Goal: Task Accomplishment & Management: Manage account settings

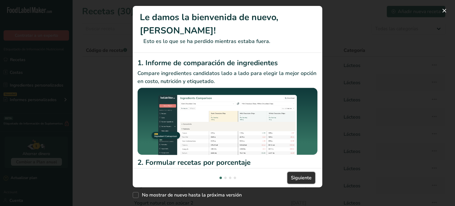
click at [297, 174] on button "Siguiente" at bounding box center [302, 178] width 28 height 12
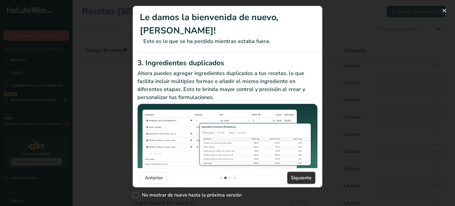
click at [297, 174] on button "Siguiente" at bounding box center [302, 178] width 28 height 12
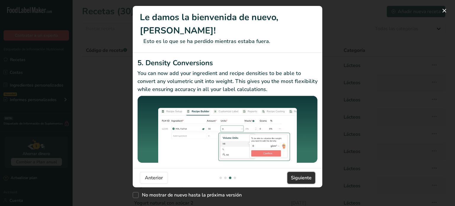
click at [297, 174] on button "Siguiente" at bounding box center [302, 178] width 28 height 12
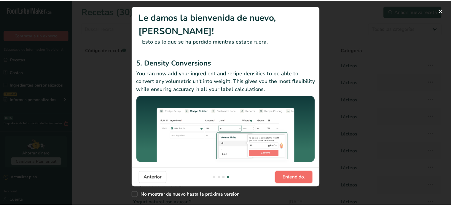
scroll to position [0, 569]
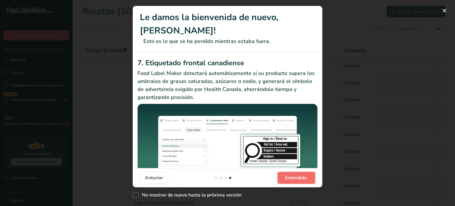
click at [297, 174] on button "Entendido." at bounding box center [297, 178] width 38 height 12
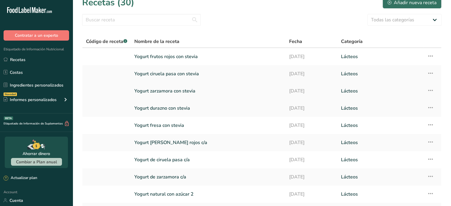
scroll to position [8, 0]
click at [433, 57] on icon at bounding box center [430, 56] width 7 height 11
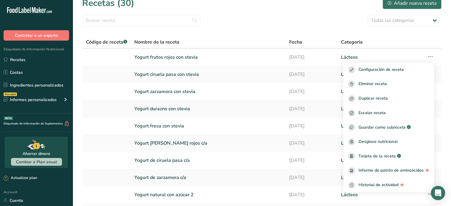
click at [239, 13] on section "Recetas (30) Añadir nueva receta Todas las categorías Productos de panadería Be…" at bounding box center [262, 121] width 378 height 258
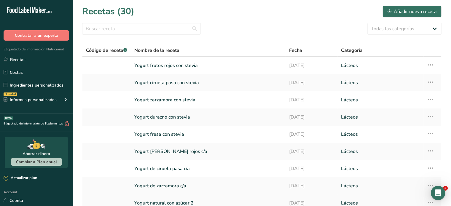
scroll to position [0, 0]
click at [192, 68] on link "Yogurt frutos rojos con stevia" at bounding box center [208, 65] width 148 height 12
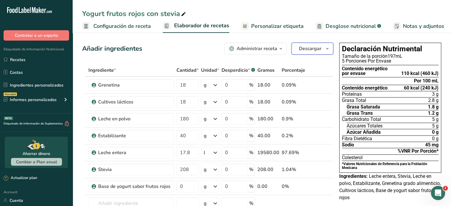
click at [302, 46] on span "Descargar" at bounding box center [310, 48] width 23 height 7
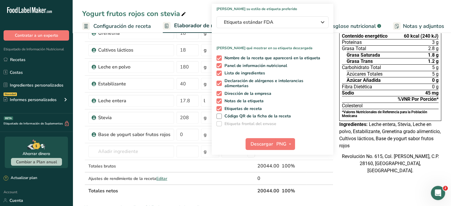
scroll to position [58, 0]
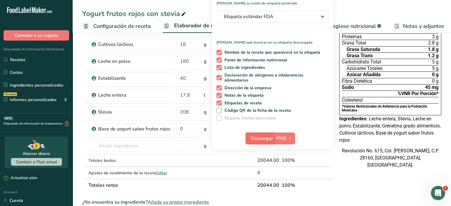
click at [270, 137] on span "Descargar" at bounding box center [261, 138] width 23 height 7
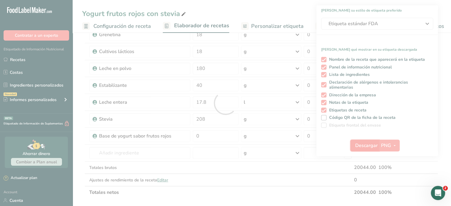
scroll to position [0, 0]
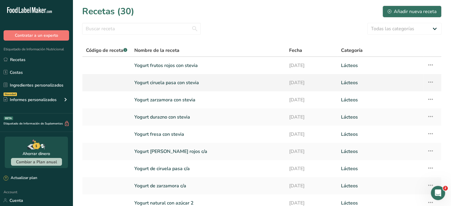
click at [184, 86] on link "Yogurt ciruela pasa con stevia" at bounding box center [208, 82] width 148 height 12
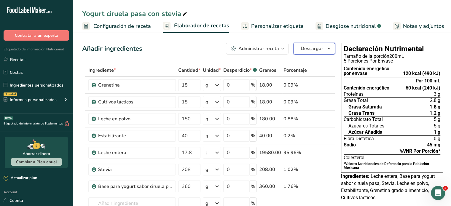
click at [314, 49] on span "Descargar" at bounding box center [312, 48] width 23 height 7
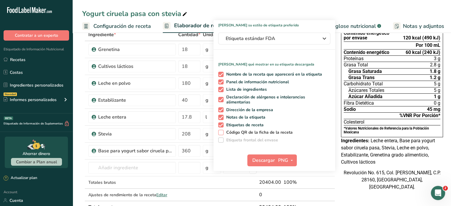
scroll to position [36, 0]
click at [281, 131] on span "Código QR de la ficha de la receta" at bounding box center [257, 132] width 69 height 5
click at [222, 131] on input "Código QR de la ficha de la receta" at bounding box center [220, 132] width 4 height 4
click at [281, 131] on span "Código QR de la ficha de la receta" at bounding box center [257, 132] width 69 height 5
click at [222, 131] on input "Código QR de la ficha de la receta" at bounding box center [220, 132] width 4 height 4
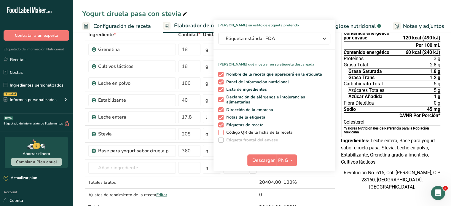
click at [281, 131] on span "Código QR de la ficha de la receta" at bounding box center [257, 132] width 69 height 5
click at [222, 131] on input "Código QR de la ficha de la receta" at bounding box center [220, 132] width 4 height 4
click at [219, 132] on span at bounding box center [220, 132] width 5 height 5
click at [219, 132] on input "Código QR de la ficha de la receta" at bounding box center [220, 132] width 4 height 4
checkbox input "false"
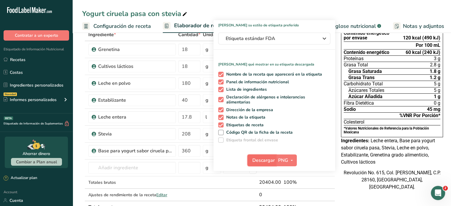
click at [269, 164] on button "Descargar" at bounding box center [261, 160] width 29 height 12
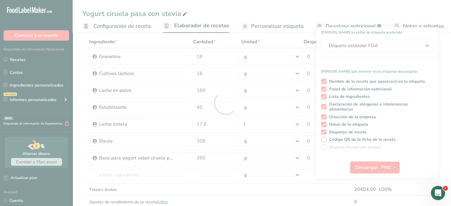
scroll to position [0, 0]
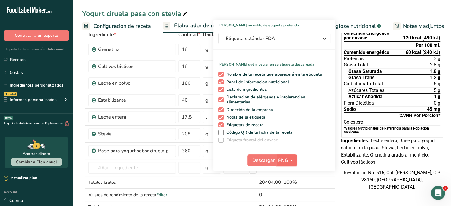
click at [289, 159] on icon "button" at bounding box center [291, 160] width 5 height 7
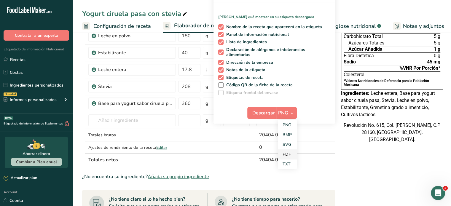
click at [286, 153] on link "PDF" at bounding box center [287, 154] width 19 height 10
click at [256, 108] on button "Descargar" at bounding box center [261, 113] width 29 height 12
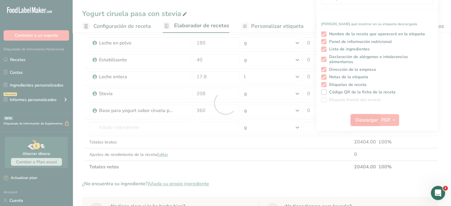
scroll to position [0, 0]
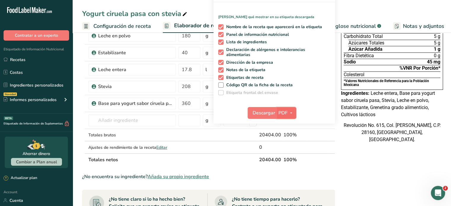
click at [289, 112] on icon "button" at bounding box center [291, 112] width 5 height 7
click at [284, 128] on link "PNG" at bounding box center [286, 125] width 19 height 10
click at [259, 114] on span "Descargar" at bounding box center [263, 112] width 23 height 7
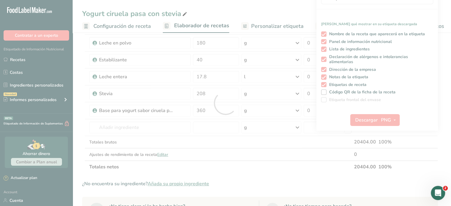
click at [393, 165] on div at bounding box center [225, 103] width 451 height 206
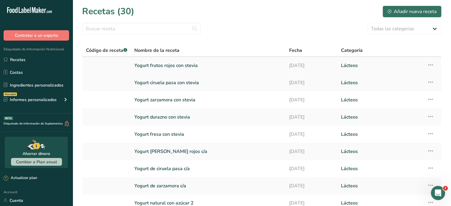
click at [215, 61] on link "Yogurt frutos rojos con stevia" at bounding box center [208, 65] width 148 height 12
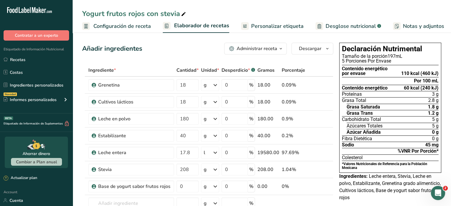
click at [276, 26] on span "Personalizar etiqueta" at bounding box center [277, 26] width 52 height 8
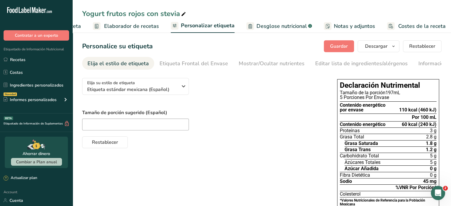
scroll to position [0, 71]
click at [143, 91] on span "Etiqueta estándar mexicana (Español)" at bounding box center [132, 89] width 90 height 7
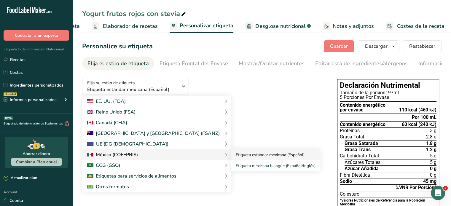
click at [231, 158] on link "Etiqueta estándar mexicana (Español)" at bounding box center [275, 154] width 89 height 11
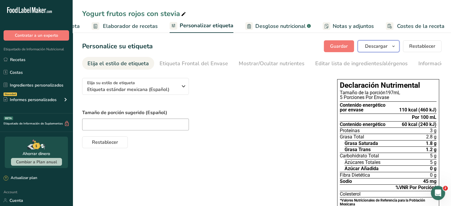
click at [369, 46] on span "Descargar" at bounding box center [376, 46] width 23 height 7
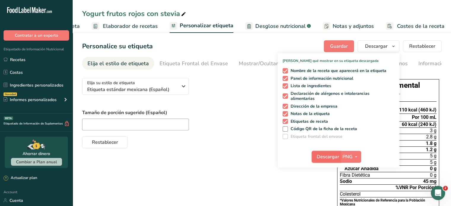
click at [328, 157] on span "Descargar" at bounding box center [328, 156] width 23 height 7
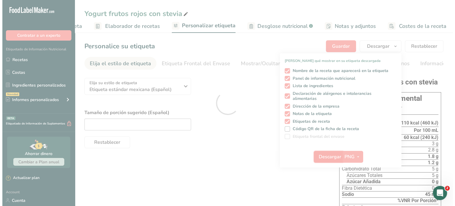
scroll to position [0, 0]
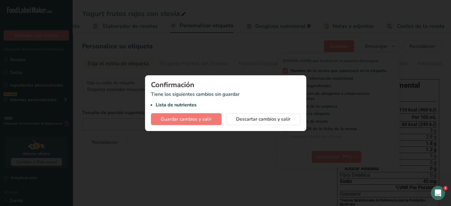
scroll to position [0, 66]
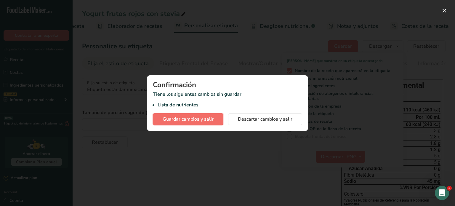
click at [201, 119] on span "Guardar cambios y salir" at bounding box center [188, 119] width 51 height 7
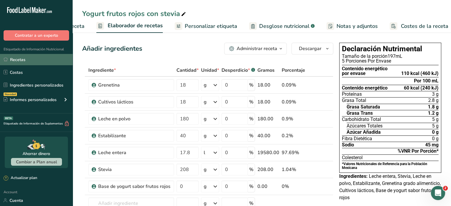
click at [17, 57] on link "Recetas" at bounding box center [36, 59] width 73 height 11
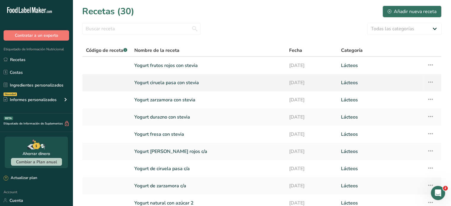
click at [156, 82] on link "Yogurt ciruela pasa con stevia" at bounding box center [208, 82] width 148 height 12
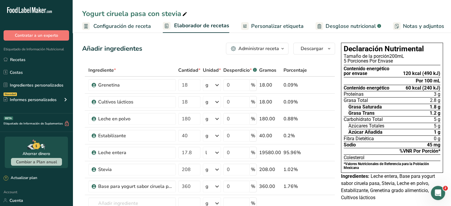
click at [283, 28] on span "Personalizar etiqueta" at bounding box center [277, 26] width 52 height 8
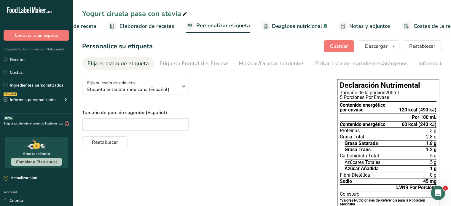
scroll to position [0, 71]
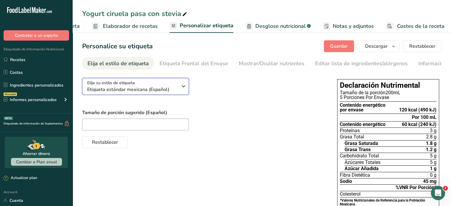
click at [181, 93] on div "Elija su estilo de etiqueta Etiqueta estándar mexicana (Español)" at bounding box center [134, 86] width 95 height 13
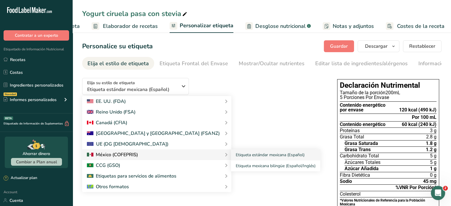
click at [143, 153] on div at bounding box center [157, 154] width 140 height 7
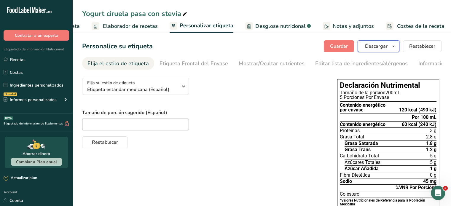
click at [372, 43] on span "Descargar" at bounding box center [376, 46] width 23 height 7
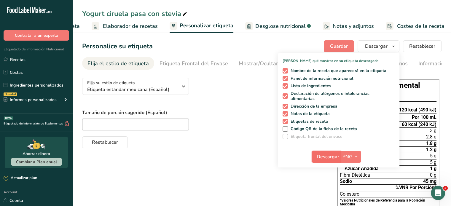
click at [322, 160] on button "Descargar" at bounding box center [326, 157] width 29 height 12
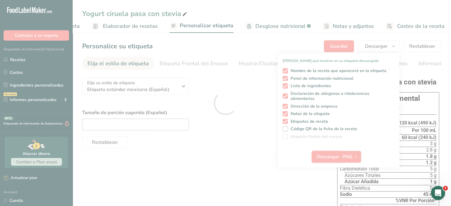
scroll to position [0, 0]
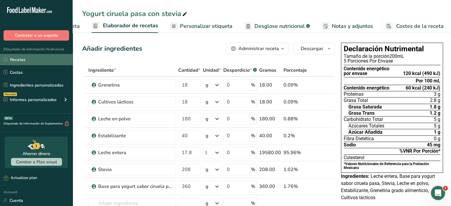
click at [17, 61] on link "Recetas" at bounding box center [36, 59] width 73 height 11
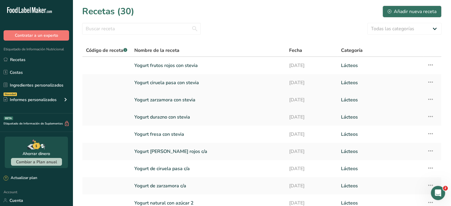
click at [150, 100] on link "Yogurt zarzamora con stevia" at bounding box center [208, 100] width 148 height 12
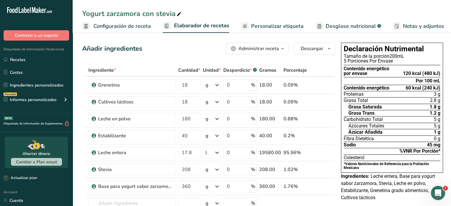
click at [266, 23] on span "Personalizar etiqueta" at bounding box center [277, 26] width 52 height 8
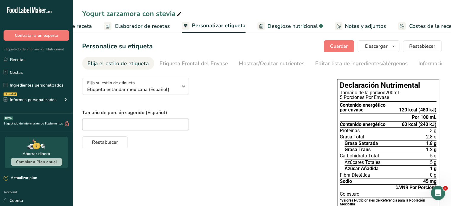
scroll to position [0, 71]
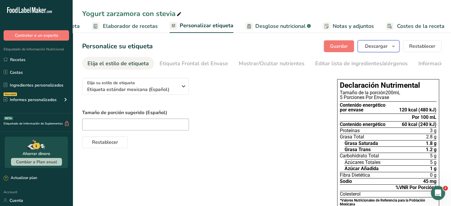
click at [378, 47] on span "Descargar" at bounding box center [376, 46] width 23 height 7
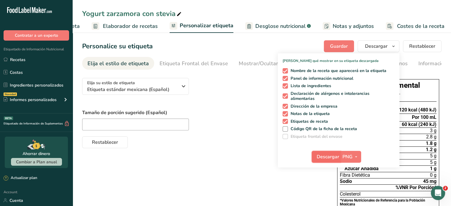
click at [328, 157] on span "Descargar" at bounding box center [328, 156] width 23 height 7
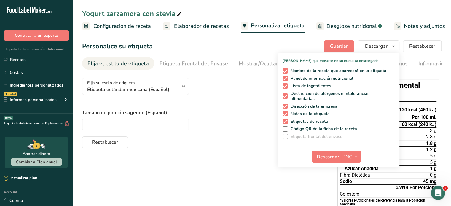
scroll to position [0, 71]
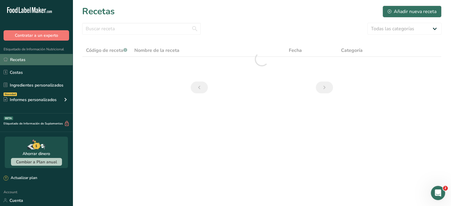
click at [19, 58] on link "Recetas" at bounding box center [36, 59] width 73 height 11
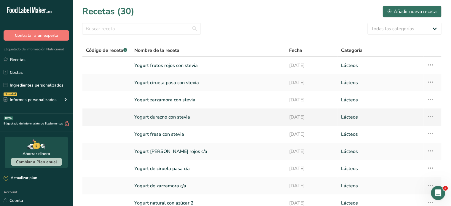
click at [179, 116] on link "Yogurt durazno con stevia" at bounding box center [208, 117] width 148 height 12
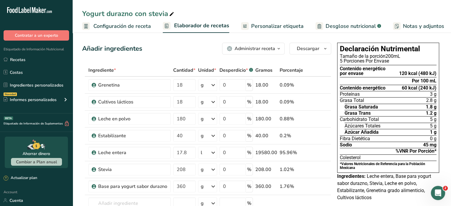
click at [288, 28] on span "Personalizar etiqueta" at bounding box center [277, 26] width 52 height 8
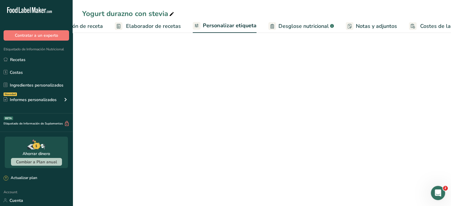
scroll to position [0, 71]
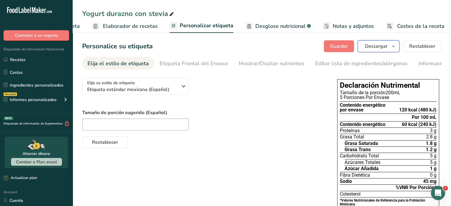
click at [374, 48] on span "Descargar" at bounding box center [376, 46] width 23 height 7
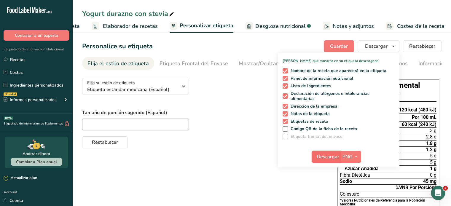
click at [328, 158] on span "Descargar" at bounding box center [328, 156] width 23 height 7
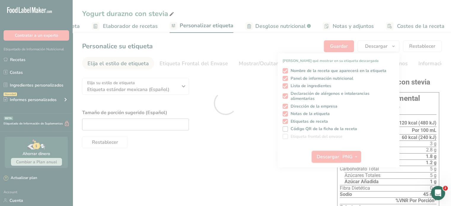
scroll to position [0, 0]
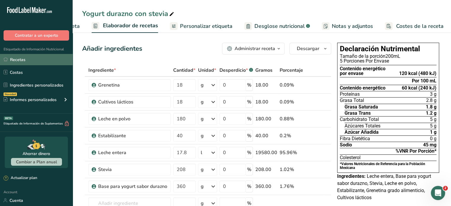
click at [32, 57] on link "Recetas" at bounding box center [36, 59] width 73 height 11
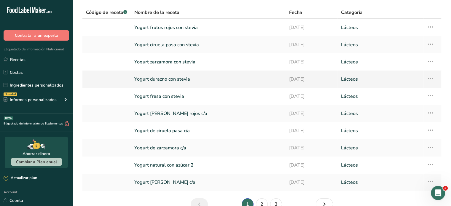
scroll to position [41, 0]
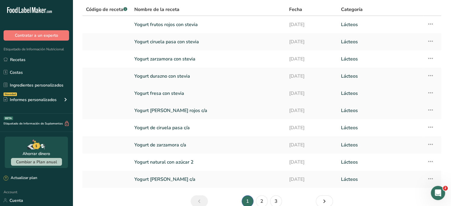
click at [171, 91] on link "Yogurt fresa con stevia" at bounding box center [208, 93] width 148 height 12
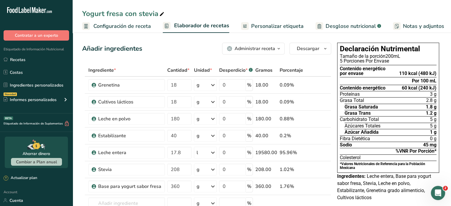
click at [270, 28] on span "Personalizar etiqueta" at bounding box center [277, 26] width 52 height 8
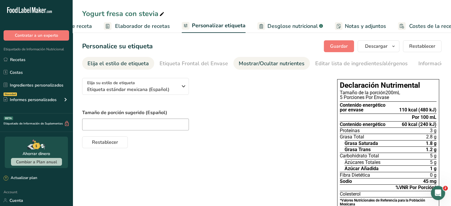
scroll to position [0, 71]
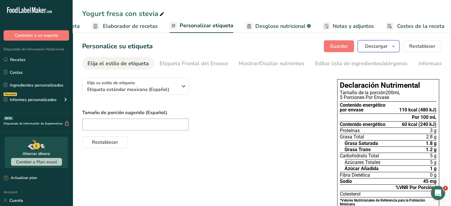
click at [378, 43] on span "Descargar" at bounding box center [376, 46] width 23 height 7
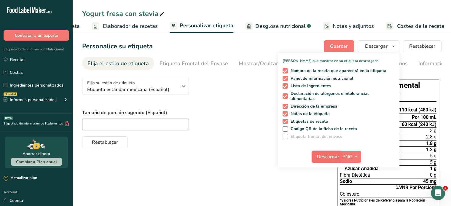
click at [328, 156] on span "Descargar" at bounding box center [328, 156] width 23 height 7
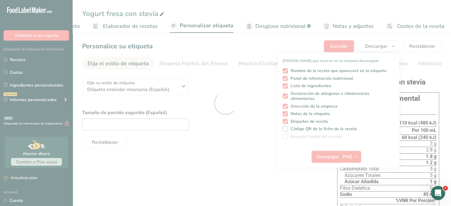
scroll to position [0, 0]
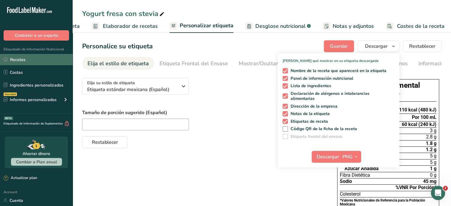
click at [31, 56] on link "Recetas" at bounding box center [36, 59] width 73 height 11
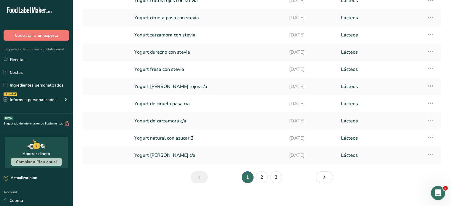
scroll to position [69, 0]
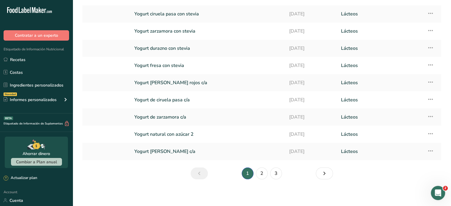
click at [167, 83] on link "Yogurt [PERSON_NAME] rojos c/a" at bounding box center [208, 82] width 148 height 12
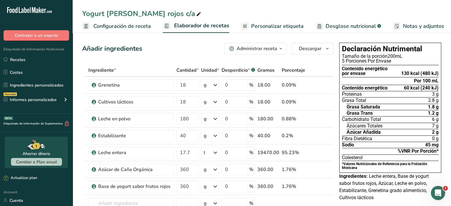
click at [277, 24] on span "Personalizar etiqueta" at bounding box center [277, 26] width 52 height 8
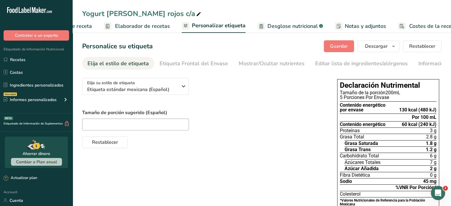
scroll to position [0, 71]
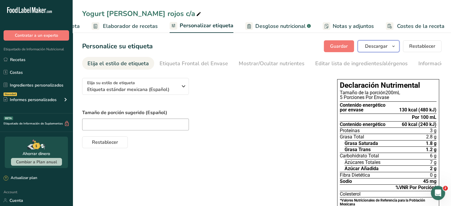
click at [375, 49] on span "Descargar" at bounding box center [376, 46] width 23 height 7
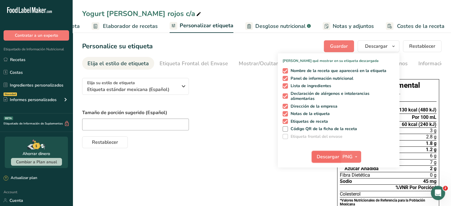
click at [323, 161] on button "Descargar" at bounding box center [326, 157] width 29 height 12
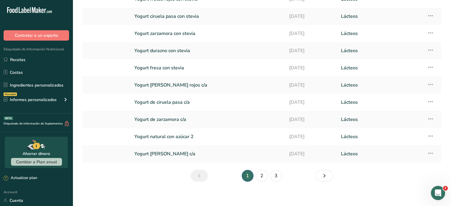
scroll to position [67, 0]
click at [179, 98] on link "Yogurt de ciruela pasa c/a" at bounding box center [208, 101] width 148 height 12
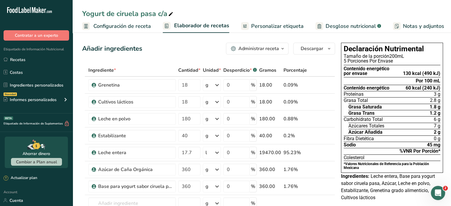
click at [264, 27] on span "Personalizar etiqueta" at bounding box center [277, 26] width 52 height 8
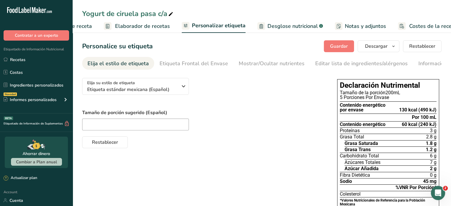
scroll to position [0, 71]
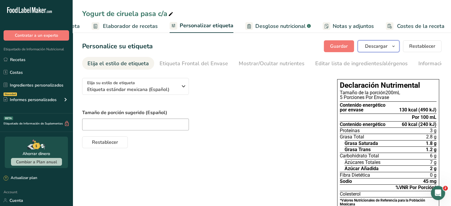
click at [376, 45] on span "Descargar" at bounding box center [376, 46] width 23 height 7
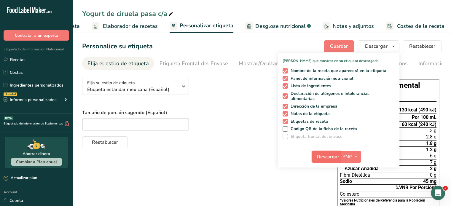
click at [333, 155] on span "Descargar" at bounding box center [328, 156] width 23 height 7
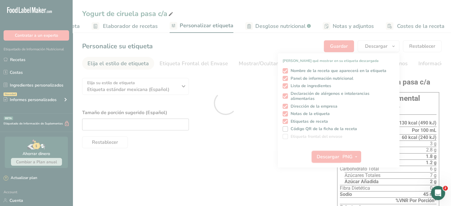
scroll to position [0, 0]
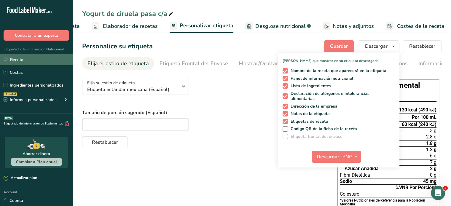
click at [19, 61] on link "Recetas" at bounding box center [36, 59] width 73 height 11
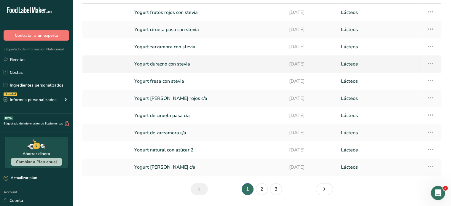
scroll to position [70, 0]
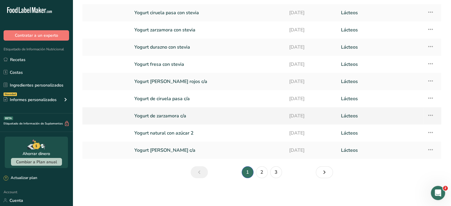
click at [177, 112] on link "Yogurt de zarzamora c/a" at bounding box center [208, 116] width 148 height 12
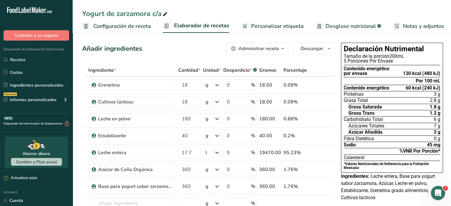
click at [290, 25] on span "Personalizar etiqueta" at bounding box center [277, 26] width 52 height 8
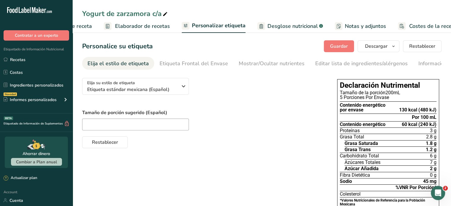
scroll to position [0, 71]
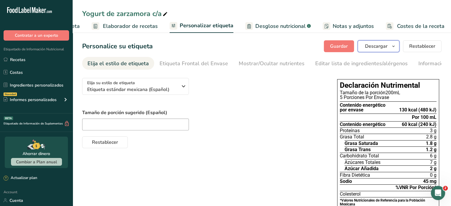
click at [376, 49] on span "Descargar" at bounding box center [376, 46] width 23 height 7
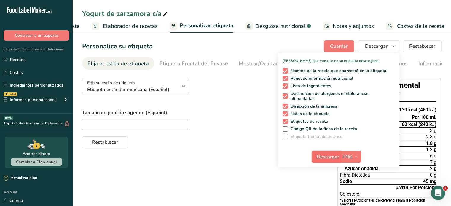
click at [326, 156] on span "Descargar" at bounding box center [328, 156] width 23 height 7
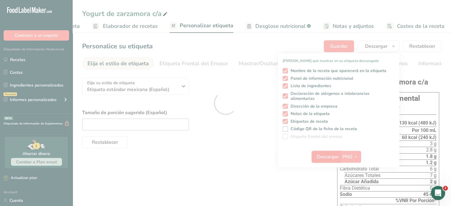
scroll to position [0, 0]
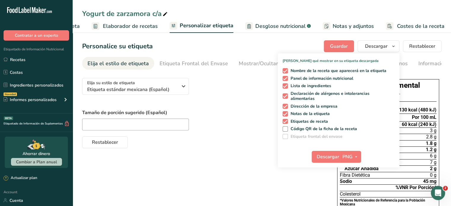
click at [268, 175] on div "Elija su estilo de etiqueta Etiqueta estándar mexicana (Español) [GEOGRAPHIC_DA…" at bounding box center [261, 170] width 359 height 195
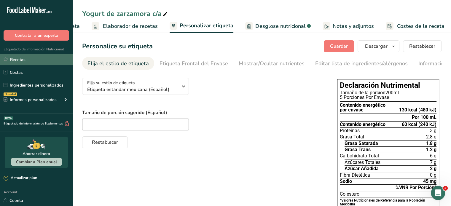
click at [30, 58] on link "Recetas" at bounding box center [36, 59] width 73 height 11
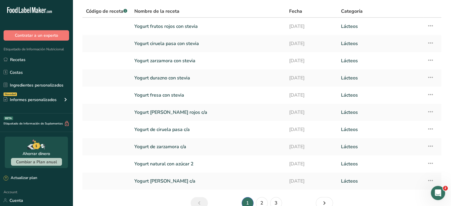
scroll to position [70, 0]
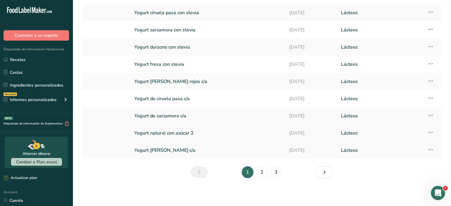
click at [172, 132] on link "Yogurt natural con azúcar 2" at bounding box center [208, 133] width 148 height 12
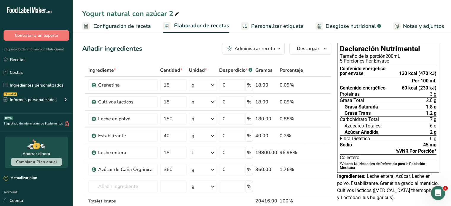
click at [270, 29] on span "Personalizar etiqueta" at bounding box center [277, 26] width 52 height 8
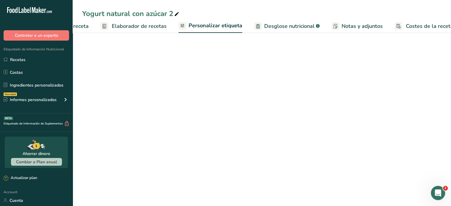
scroll to position [0, 71]
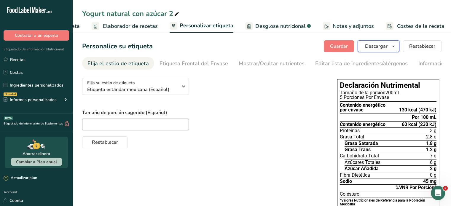
click at [371, 43] on span "Descargar" at bounding box center [376, 46] width 23 height 7
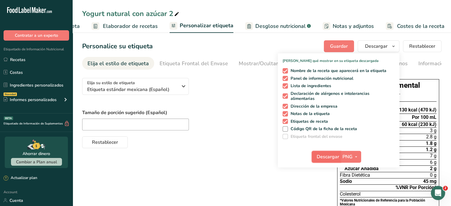
click at [330, 155] on span "Descargar" at bounding box center [328, 156] width 23 height 7
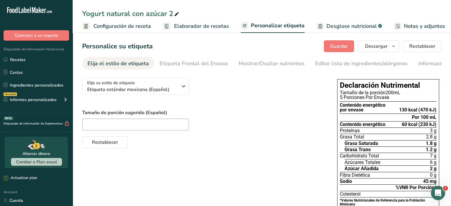
scroll to position [0, 71]
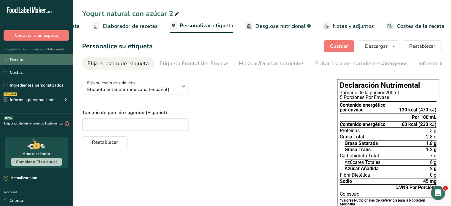
click at [28, 57] on link "Recetas" at bounding box center [36, 59] width 73 height 11
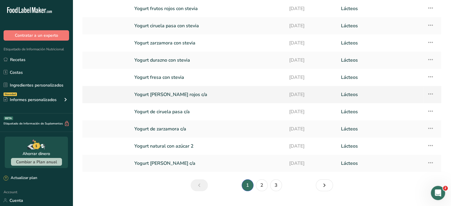
scroll to position [70, 0]
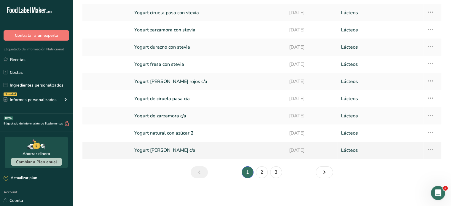
click at [165, 150] on link "Yogurt [PERSON_NAME] c/a" at bounding box center [208, 150] width 148 height 12
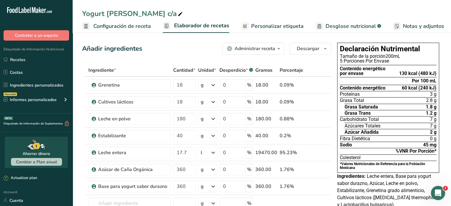
click at [271, 21] on link "Personalizar etiqueta" at bounding box center [272, 26] width 63 height 13
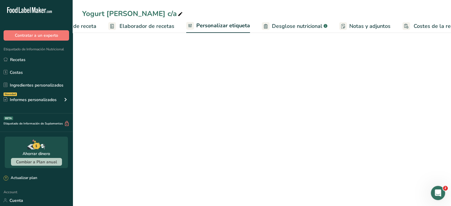
scroll to position [0, 71]
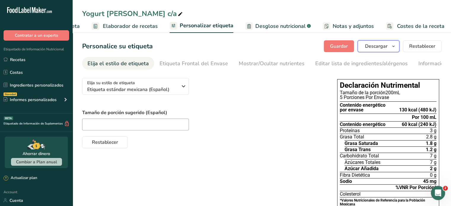
click at [370, 47] on span "Descargar" at bounding box center [376, 46] width 23 height 7
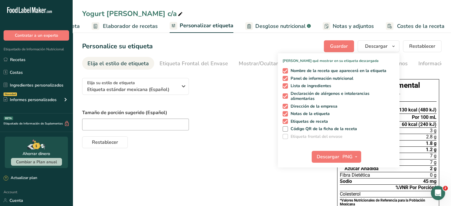
click at [282, 47] on div "Personalice su etiqueta Guardar Descargar Elija qué mostrar en su etiqueta desc…" at bounding box center [261, 46] width 359 height 12
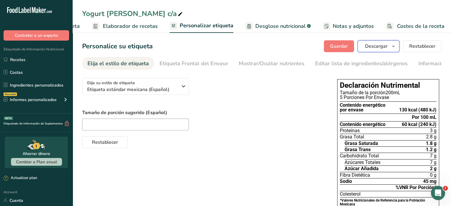
click at [377, 46] on span "Descargar" at bounding box center [376, 46] width 23 height 7
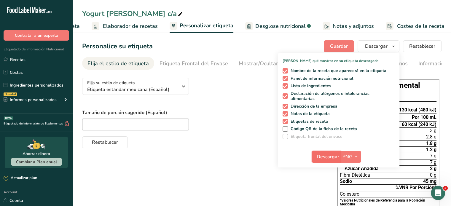
click at [333, 156] on span "Descargar" at bounding box center [328, 156] width 23 height 7
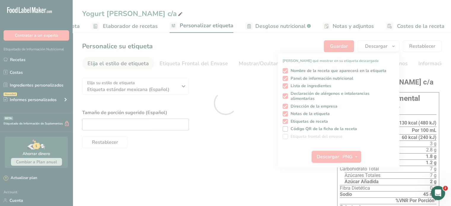
scroll to position [0, 0]
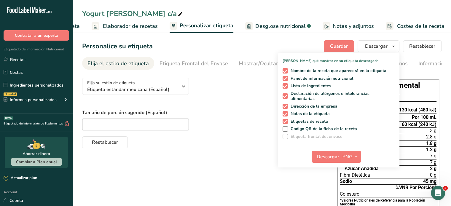
click at [247, 157] on div "Elija su estilo de etiqueta Etiqueta estándar mexicana (Español) EE. UU. (FDA) …" at bounding box center [261, 174] width 359 height 202
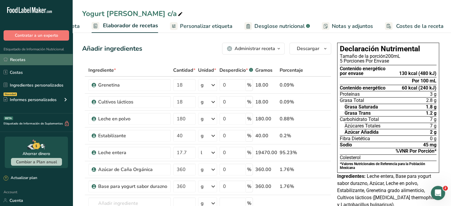
click at [18, 58] on link "Recetas" at bounding box center [36, 59] width 73 height 11
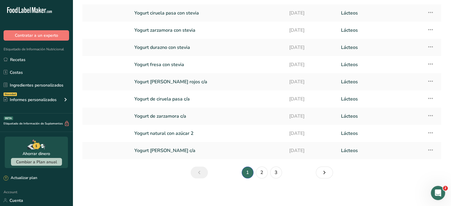
scroll to position [70, 0]
click at [262, 171] on link "2" at bounding box center [262, 172] width 12 height 12
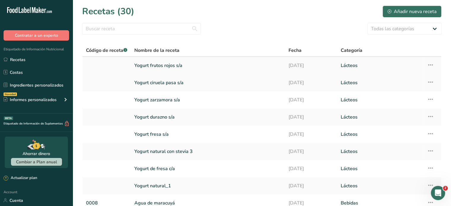
click at [175, 65] on link "Yogurt frutos rojos s/a" at bounding box center [207, 65] width 147 height 12
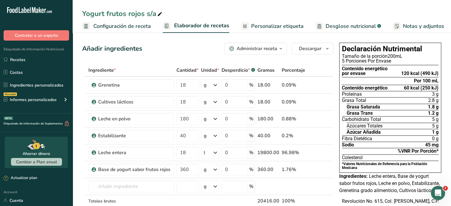
click at [282, 25] on span "Personalizar etiqueta" at bounding box center [277, 26] width 52 height 8
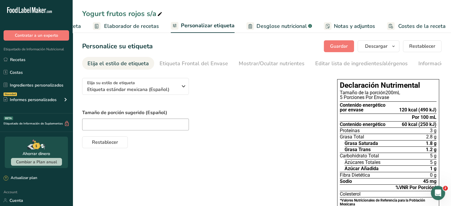
scroll to position [0, 71]
click at [376, 47] on span "Descargar" at bounding box center [376, 46] width 23 height 7
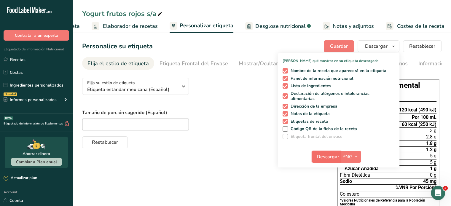
click at [329, 153] on button "Descargar" at bounding box center [326, 157] width 29 height 12
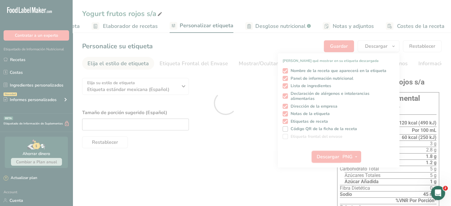
scroll to position [0, 0]
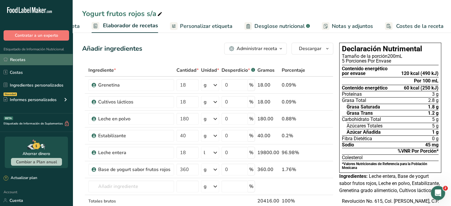
click at [33, 60] on link "Recetas" at bounding box center [36, 59] width 73 height 11
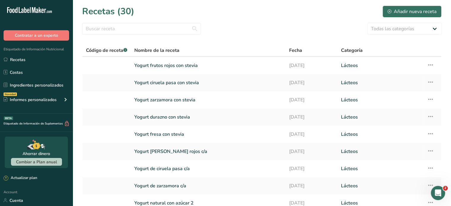
scroll to position [70, 0]
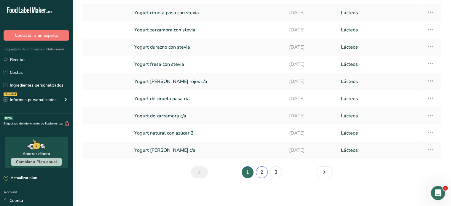
click at [260, 169] on link "2" at bounding box center [262, 172] width 12 height 12
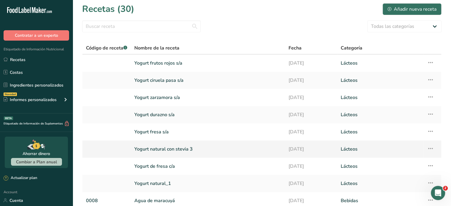
scroll to position [2, 0]
click at [189, 82] on link "Yogurt ciruela pasa s/a" at bounding box center [207, 80] width 147 height 12
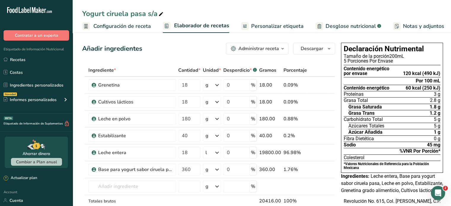
click at [284, 22] on span "Personalizar etiqueta" at bounding box center [277, 26] width 52 height 8
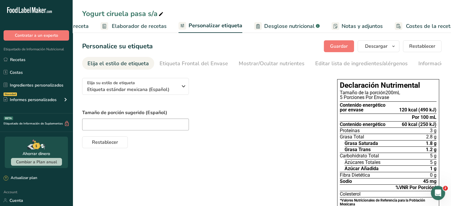
scroll to position [0, 71]
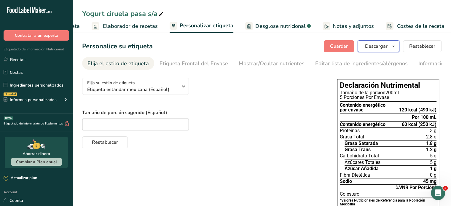
click at [376, 49] on span "Descargar" at bounding box center [376, 46] width 23 height 7
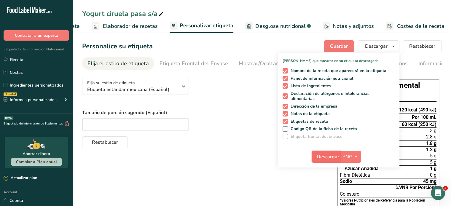
click at [330, 158] on span "Descargar" at bounding box center [328, 156] width 23 height 7
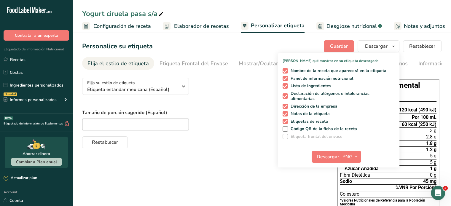
scroll to position [0, 71]
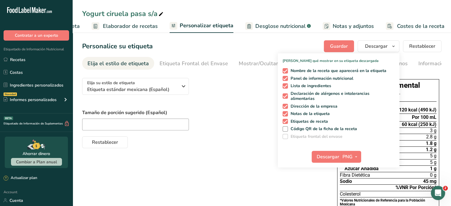
click at [222, 140] on div "Restablecer" at bounding box center [203, 141] width 243 height 14
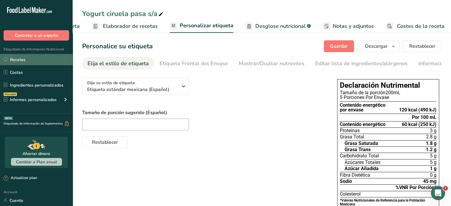
click at [49, 61] on link "Recetas" at bounding box center [36, 59] width 73 height 11
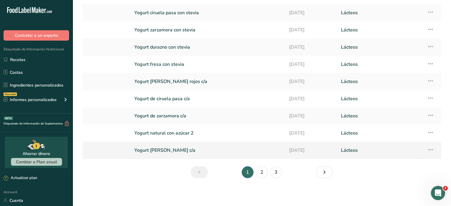
scroll to position [70, 0]
click at [267, 168] on link "2" at bounding box center [262, 172] width 12 height 12
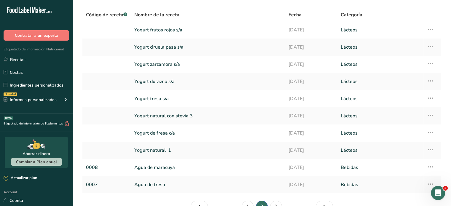
scroll to position [35, 0]
click at [199, 69] on link "Yogurt zarzamora s/a" at bounding box center [207, 64] width 147 height 12
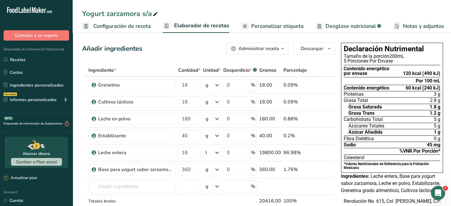
click at [270, 30] on span "Personalizar etiqueta" at bounding box center [277, 26] width 52 height 8
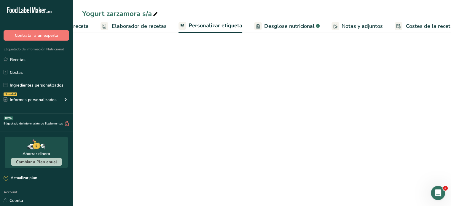
scroll to position [0, 71]
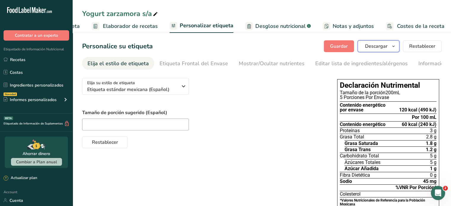
click at [370, 44] on span "Descargar" at bounding box center [376, 46] width 23 height 7
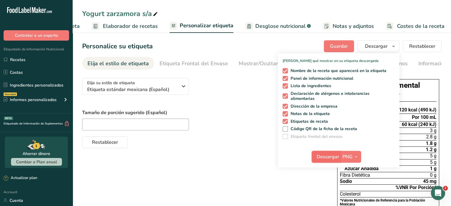
click at [327, 154] on span "Descargar" at bounding box center [328, 156] width 23 height 7
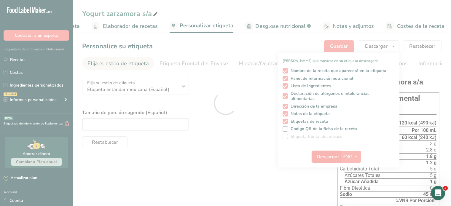
scroll to position [0, 0]
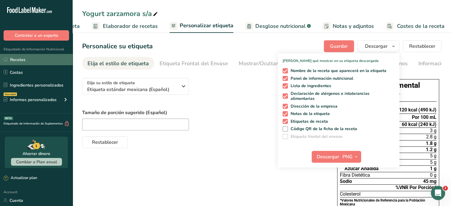
click at [10, 58] on link "Recetas" at bounding box center [36, 59] width 73 height 11
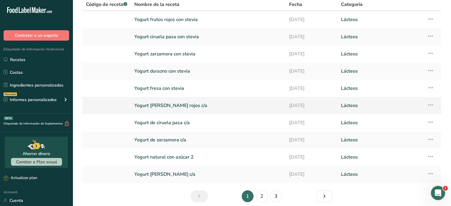
scroll to position [70, 0]
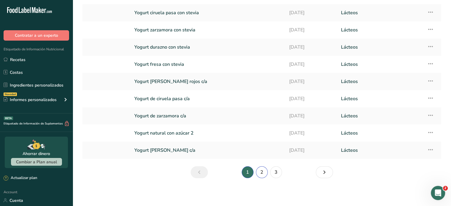
click at [263, 175] on link "2" at bounding box center [262, 172] width 12 height 12
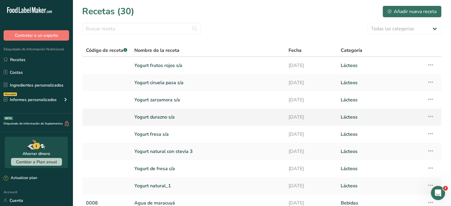
click at [166, 120] on link "Yogurt durazno s/a" at bounding box center [207, 117] width 147 height 12
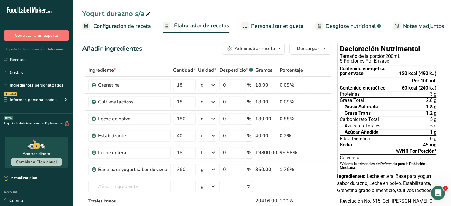
click at [269, 32] on link "Personalizar etiqueta" at bounding box center [272, 26] width 63 height 13
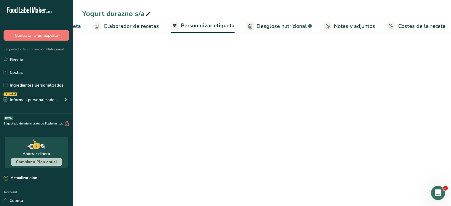
scroll to position [0, 71]
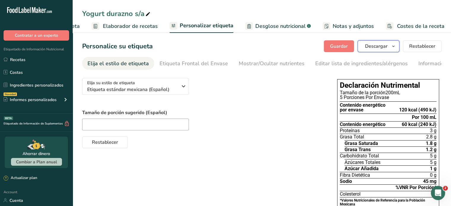
click at [374, 47] on span "Descargar" at bounding box center [376, 46] width 23 height 7
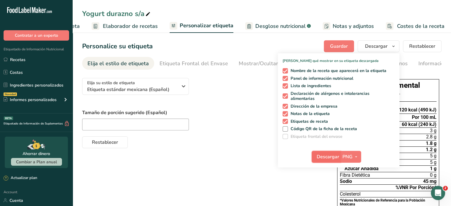
click at [320, 156] on span "Descargar" at bounding box center [328, 156] width 23 height 7
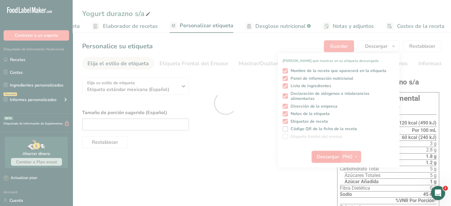
scroll to position [0, 0]
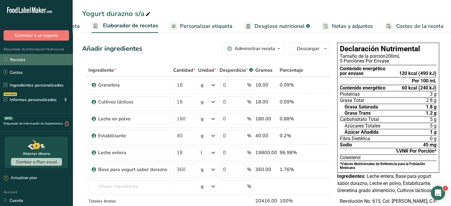
click at [21, 55] on link "Recetas" at bounding box center [36, 59] width 73 height 11
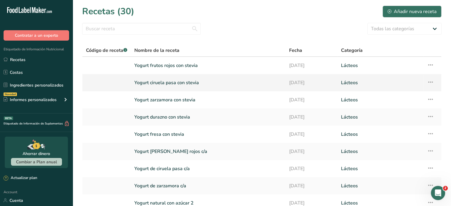
scroll to position [70, 0]
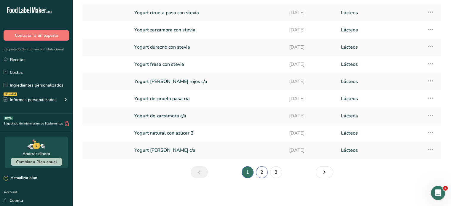
click at [263, 173] on link "2" at bounding box center [262, 172] width 12 height 12
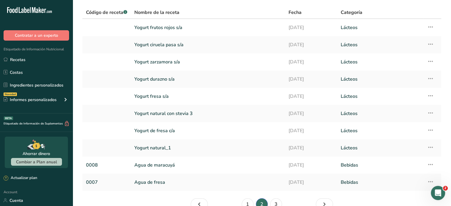
scroll to position [32, 0]
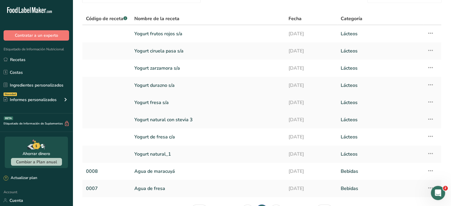
click at [178, 104] on link "Yogurt fresa s/a" at bounding box center [207, 102] width 147 height 12
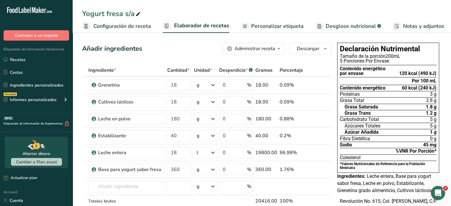
click at [281, 20] on link "Personalizar etiqueta" at bounding box center [272, 26] width 63 height 13
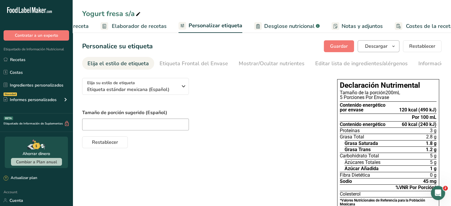
scroll to position [0, 71]
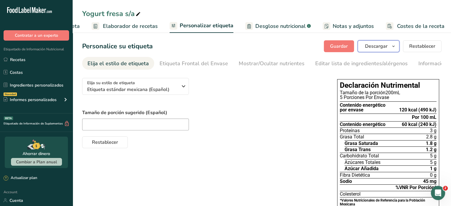
click at [371, 48] on span "Descargar" at bounding box center [376, 46] width 23 height 7
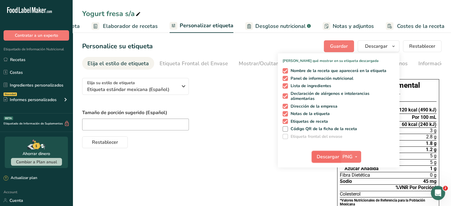
click at [332, 155] on span "Descargar" at bounding box center [328, 156] width 23 height 7
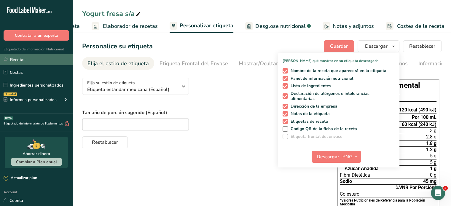
click at [44, 61] on link "Recetas" at bounding box center [36, 59] width 73 height 11
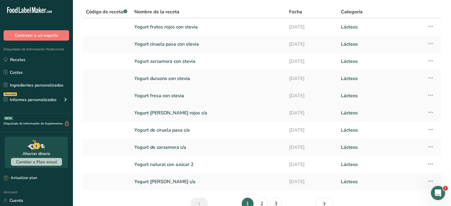
scroll to position [39, 0]
click at [207, 115] on link "Yogurt [PERSON_NAME] rojos c/a" at bounding box center [208, 112] width 148 height 12
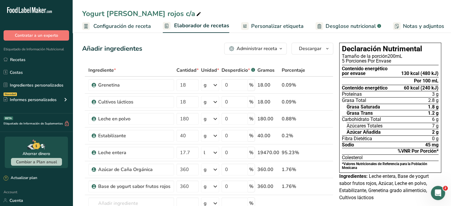
click at [275, 25] on span "Personalizar etiqueta" at bounding box center [277, 26] width 52 height 8
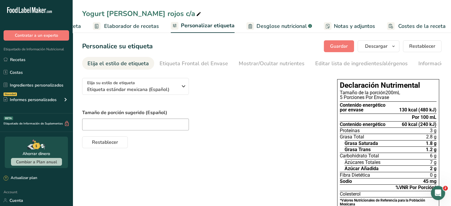
scroll to position [0, 71]
click at [370, 50] on button "Descargar" at bounding box center [378, 46] width 42 height 12
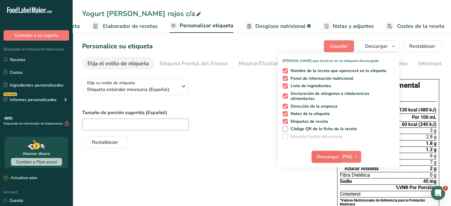
click at [325, 156] on span "Descargar" at bounding box center [328, 156] width 23 height 7
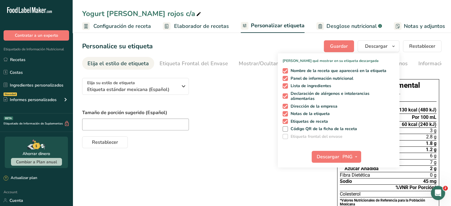
scroll to position [0, 71]
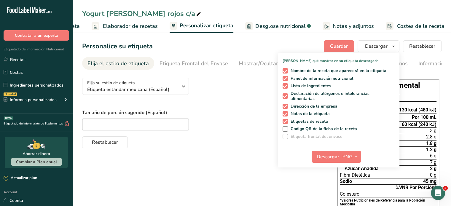
click at [256, 129] on div at bounding box center [203, 125] width 243 height 12
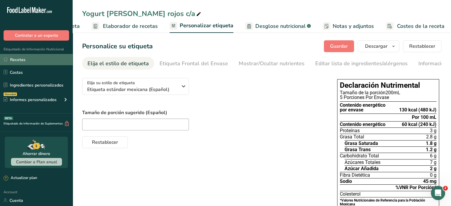
click at [25, 63] on link "Recetas" at bounding box center [36, 59] width 73 height 11
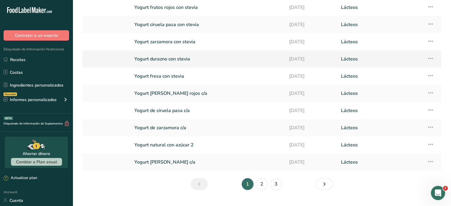
scroll to position [59, 0]
click at [258, 186] on link "2" at bounding box center [262, 184] width 12 height 12
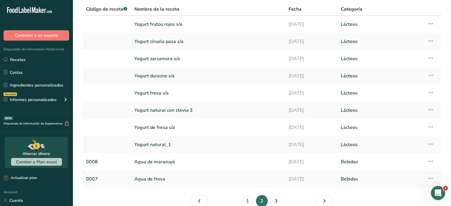
scroll to position [40, 0]
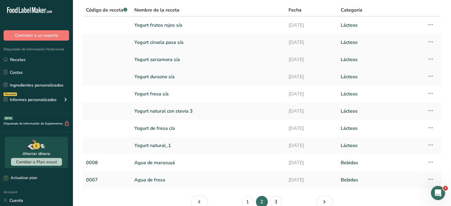
click at [181, 60] on link "Yogurt zarzamora s/a" at bounding box center [207, 59] width 147 height 12
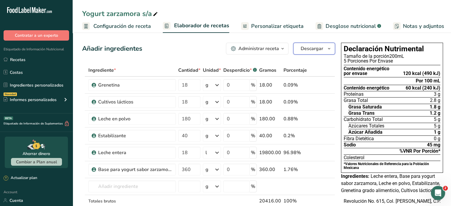
click at [307, 52] on span "Descargar" at bounding box center [312, 48] width 23 height 7
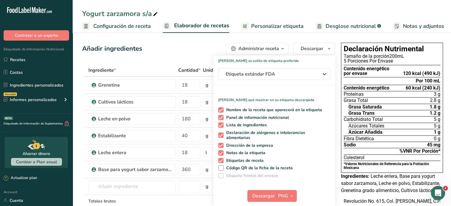
click at [351, 0] on div "Yogurt zarzamora s/a Configuración de receta Elaborador de recetas Personalizar…" at bounding box center [262, 16] width 378 height 33
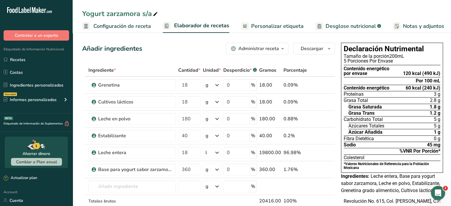
click at [284, 25] on span "Personalizar etiqueta" at bounding box center [277, 26] width 52 height 8
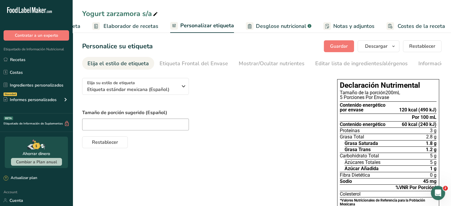
scroll to position [0, 71]
click at [373, 49] on span "Descargar" at bounding box center [376, 46] width 23 height 7
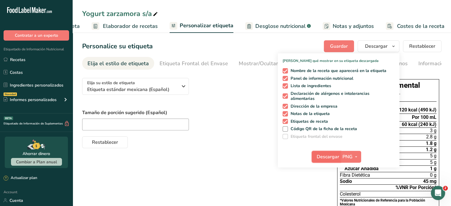
click at [330, 154] on span "Descargar" at bounding box center [328, 156] width 23 height 7
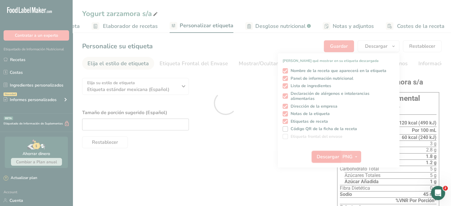
scroll to position [0, 0]
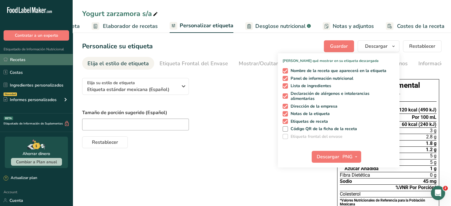
click at [43, 58] on link "Recetas" at bounding box center [36, 59] width 73 height 11
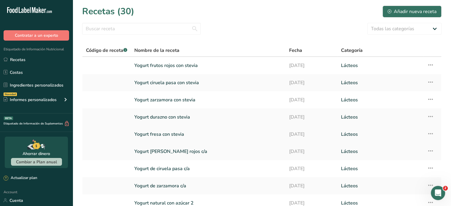
scroll to position [70, 0]
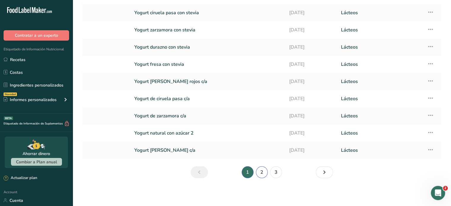
click at [258, 170] on link "2" at bounding box center [262, 172] width 12 height 12
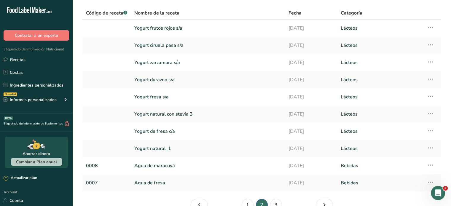
scroll to position [39, 0]
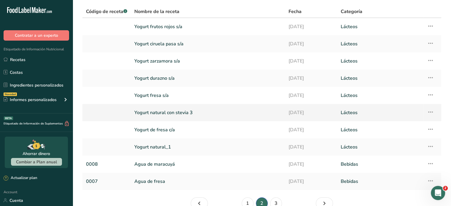
click at [207, 115] on link "Yogurt natural con stevia 3" at bounding box center [207, 112] width 147 height 12
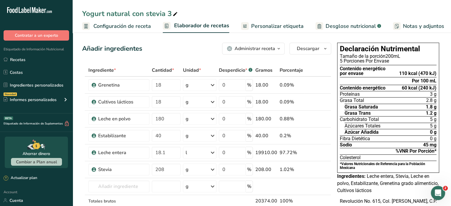
click at [285, 30] on link "Personalizar etiqueta" at bounding box center [272, 26] width 63 height 13
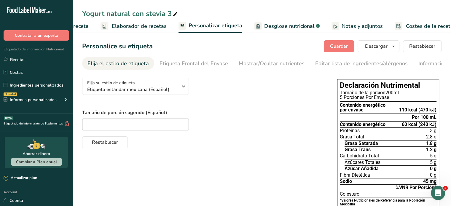
scroll to position [0, 71]
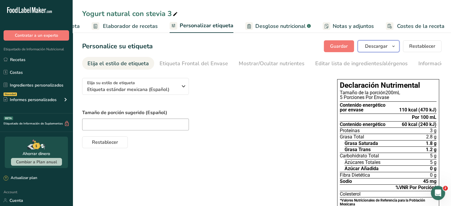
click at [381, 46] on span "Descargar" at bounding box center [376, 46] width 23 height 7
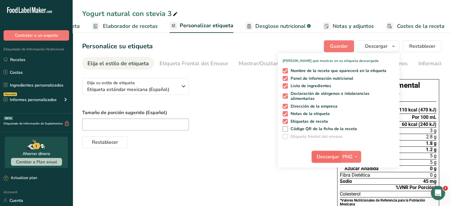
click at [330, 154] on span "Descargar" at bounding box center [328, 156] width 23 height 7
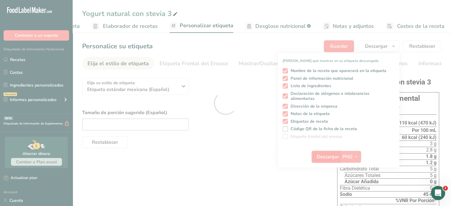
scroll to position [0, 0]
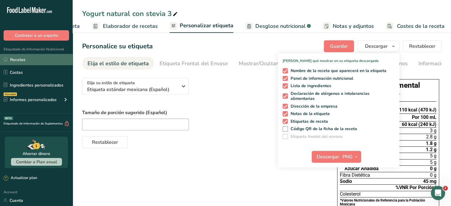
click at [47, 60] on link "Recetas" at bounding box center [36, 59] width 73 height 11
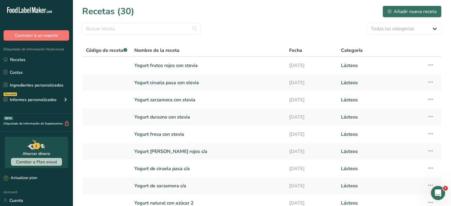
scroll to position [70, 0]
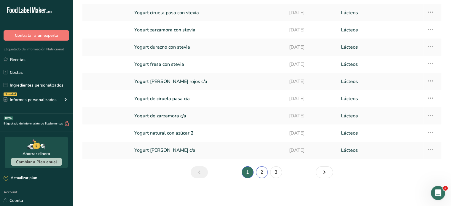
click at [261, 174] on link "2" at bounding box center [262, 172] width 12 height 12
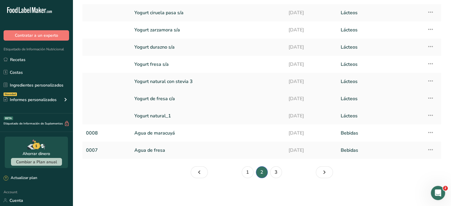
click at [178, 100] on link "Yogurt de fresa c/a" at bounding box center [207, 98] width 147 height 12
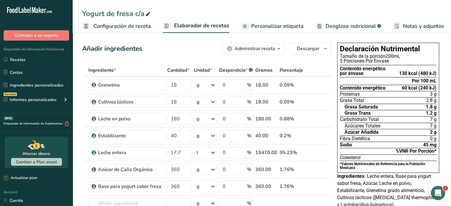
click at [279, 23] on span "Personalizar etiqueta" at bounding box center [277, 26] width 52 height 8
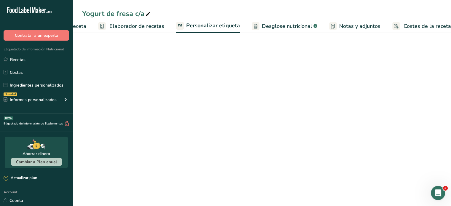
scroll to position [0, 71]
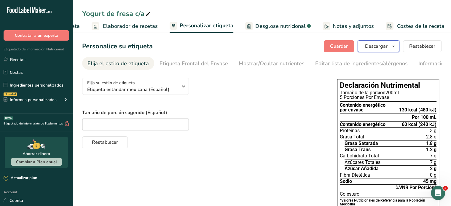
click at [380, 47] on span "Descargar" at bounding box center [376, 46] width 23 height 7
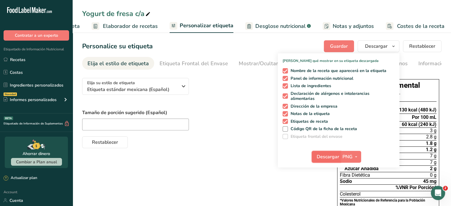
click at [330, 155] on span "Descargar" at bounding box center [328, 156] width 23 height 7
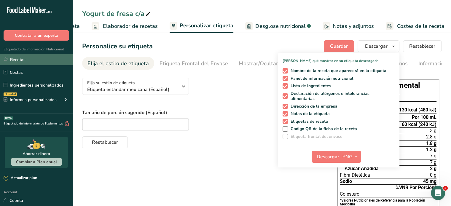
click at [24, 59] on link "Recetas" at bounding box center [36, 59] width 73 height 11
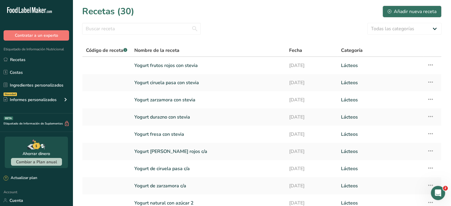
scroll to position [70, 0]
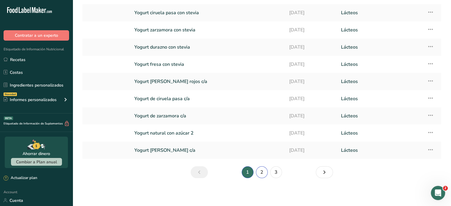
click at [262, 172] on link "2" at bounding box center [262, 172] width 12 height 12
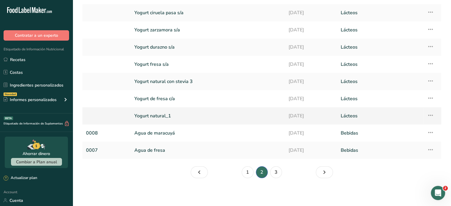
click at [175, 114] on link "Yogurt natural_1" at bounding box center [207, 116] width 147 height 12
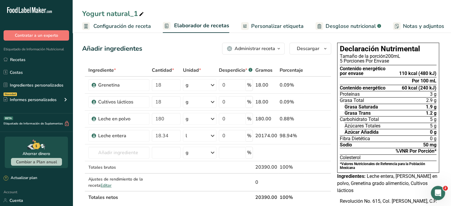
click at [260, 21] on link "Personalizar etiqueta" at bounding box center [272, 26] width 63 height 13
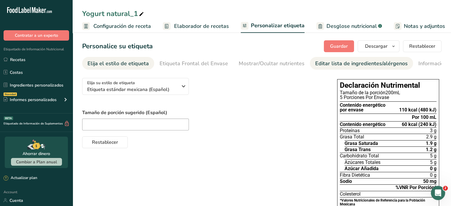
scroll to position [0, 71]
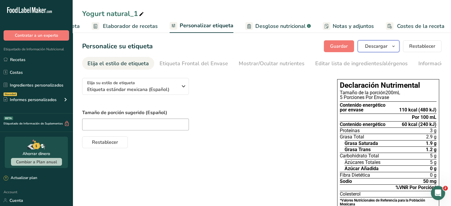
click at [376, 44] on span "Descargar" at bounding box center [376, 46] width 23 height 7
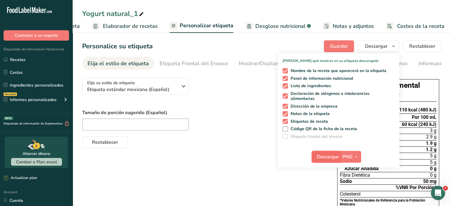
click at [326, 155] on span "Descargar" at bounding box center [328, 156] width 23 height 7
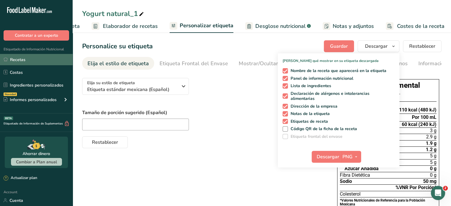
click at [27, 59] on link "Recetas" at bounding box center [36, 59] width 73 height 11
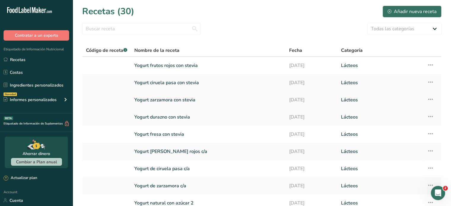
scroll to position [70, 0]
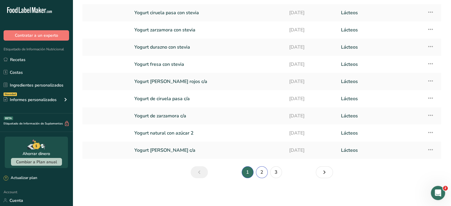
click at [263, 169] on link "2" at bounding box center [262, 172] width 12 height 12
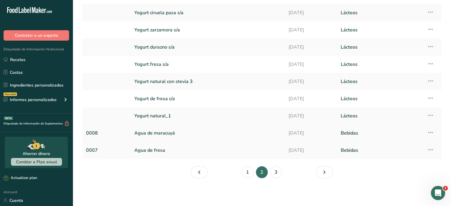
click at [156, 136] on link "Agua de maracuyá" at bounding box center [207, 133] width 147 height 12
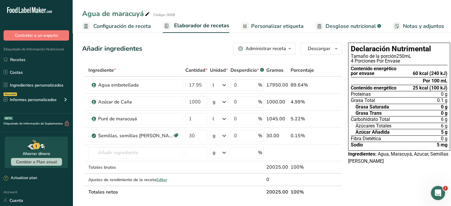
click at [261, 31] on link "Personalizar etiqueta" at bounding box center [272, 26] width 63 height 13
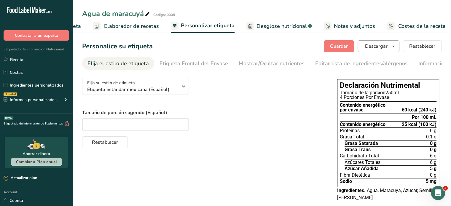
scroll to position [0, 71]
click at [366, 49] on span "Descargar" at bounding box center [376, 46] width 23 height 7
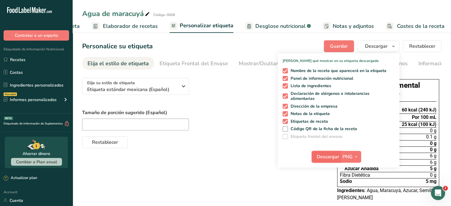
click at [331, 158] on span "Descargar" at bounding box center [328, 156] width 23 height 7
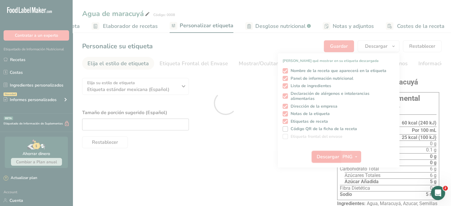
scroll to position [0, 0]
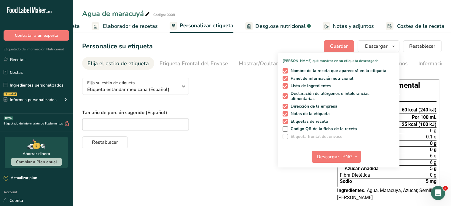
click at [290, 7] on div "Agua de maracuyá Código: 0008 Configuración de receta Elaborador de recetas Per…" at bounding box center [262, 16] width 378 height 33
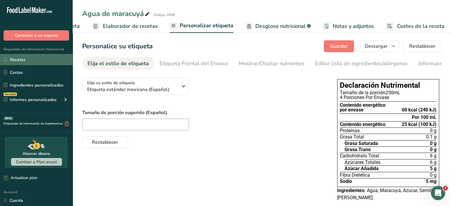
click at [26, 55] on link "Recetas" at bounding box center [36, 59] width 73 height 11
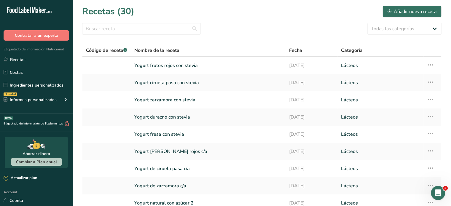
scroll to position [70, 0]
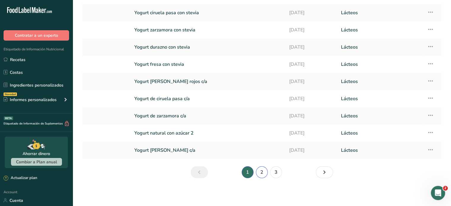
click at [260, 173] on link "2" at bounding box center [262, 172] width 12 height 12
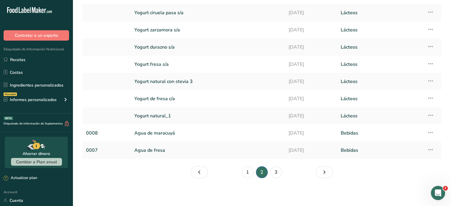
scroll to position [69, 0]
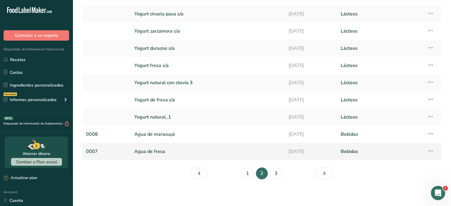
click at [167, 150] on link "Agua de fresa" at bounding box center [207, 151] width 147 height 12
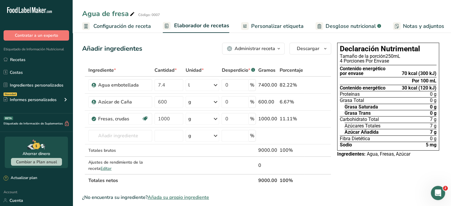
click at [303, 48] on span "Descargar" at bounding box center [308, 48] width 23 height 7
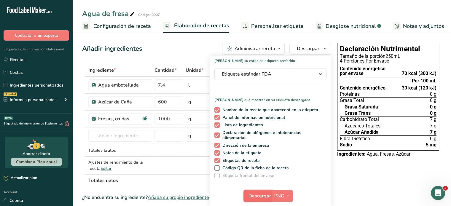
click at [254, 197] on span "Descargar" at bounding box center [259, 195] width 23 height 7
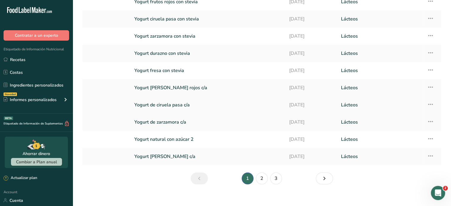
scroll to position [64, 0]
click at [267, 180] on link "2" at bounding box center [262, 178] width 12 height 12
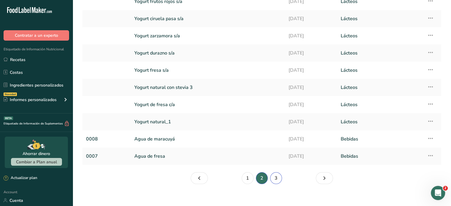
click at [279, 179] on link "3" at bounding box center [276, 178] width 12 height 12
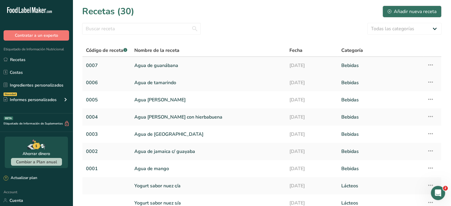
click at [225, 67] on link "Agua de guanábana" at bounding box center [208, 65] width 148 height 12
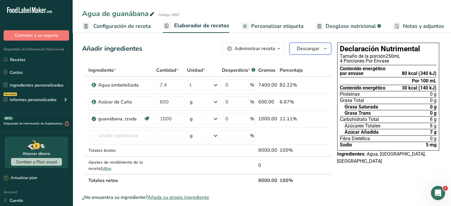
click at [304, 49] on span "Descargar" at bounding box center [308, 48] width 23 height 7
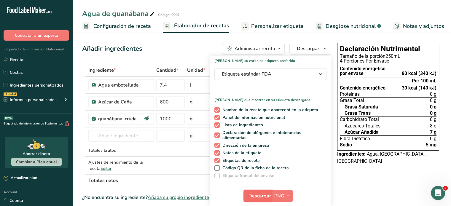
click at [255, 194] on span "Descargar" at bounding box center [259, 195] width 23 height 7
click at [283, 28] on span "Personalizar etiqueta" at bounding box center [277, 26] width 52 height 8
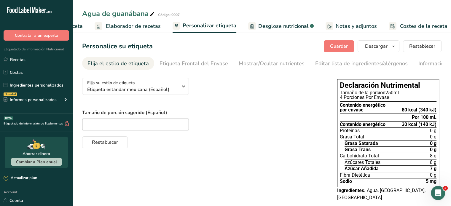
scroll to position [0, 71]
click at [375, 44] on span "Descargar" at bounding box center [376, 46] width 23 height 7
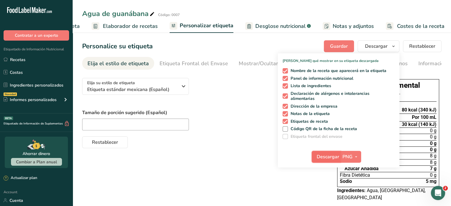
click at [327, 156] on span "Descargar" at bounding box center [328, 156] width 23 height 7
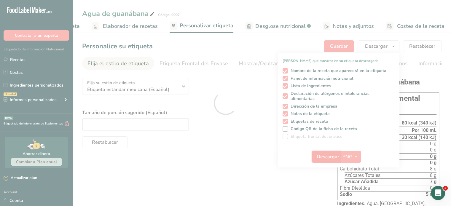
scroll to position [0, 0]
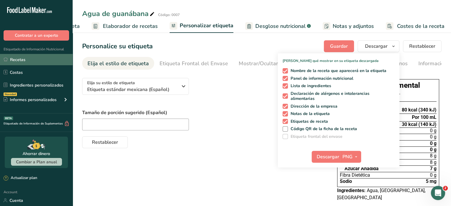
click at [36, 59] on link "Recetas" at bounding box center [36, 59] width 73 height 11
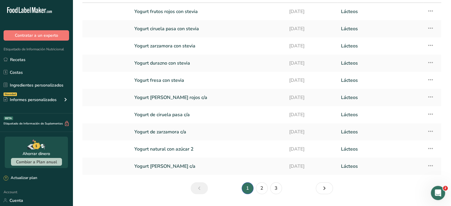
scroll to position [70, 0]
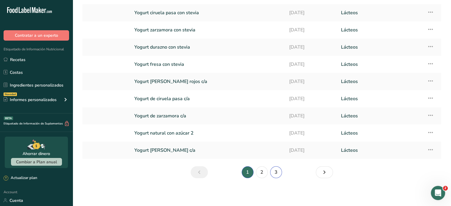
click at [273, 171] on link "3" at bounding box center [276, 172] width 12 height 12
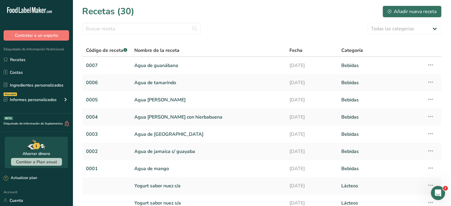
click at [254, 23] on div "Todas las categorías Productos de panadería Bebidas Confitería Comidas cocinada…" at bounding box center [261, 29] width 359 height 12
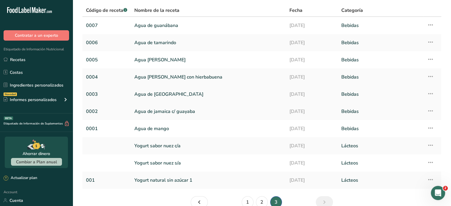
scroll to position [44, 0]
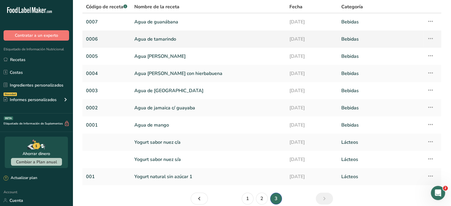
click at [197, 36] on link "Agua de tamarindo" at bounding box center [208, 39] width 148 height 12
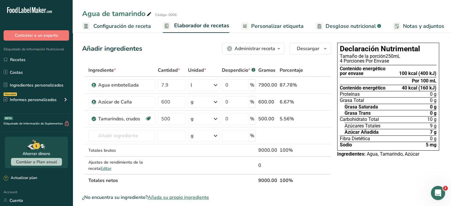
click at [263, 28] on span "Personalizar etiqueta" at bounding box center [277, 26] width 52 height 8
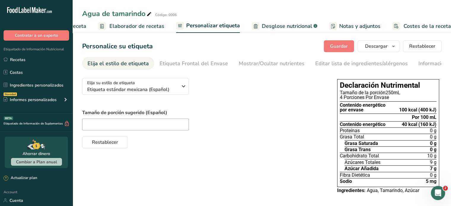
scroll to position [0, 71]
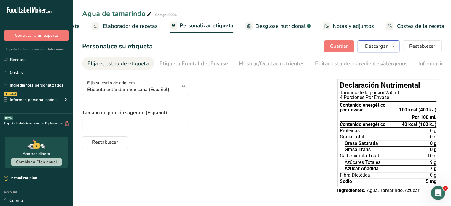
click at [376, 45] on span "Descargar" at bounding box center [376, 46] width 23 height 7
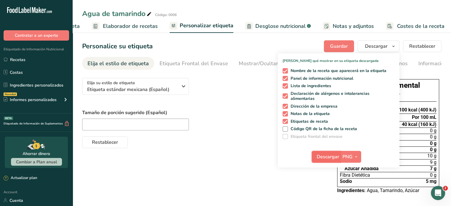
click at [325, 153] on span "Descargar" at bounding box center [328, 156] width 23 height 7
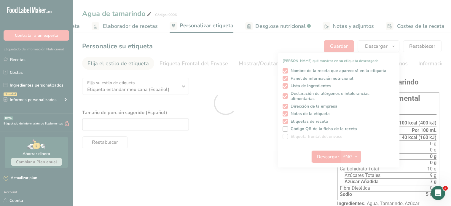
scroll to position [0, 0]
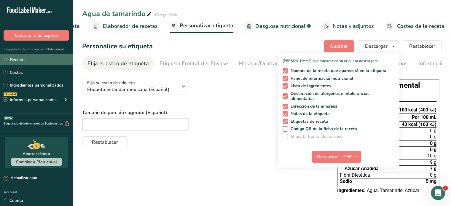
click at [24, 60] on link "Recetas" at bounding box center [36, 59] width 73 height 11
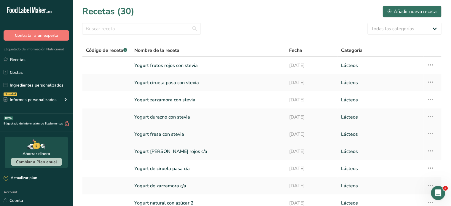
scroll to position [70, 0]
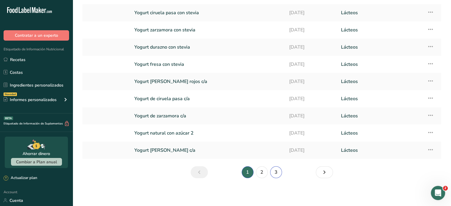
click at [278, 171] on link "3" at bounding box center [276, 172] width 12 height 12
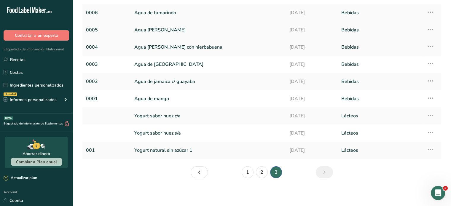
click at [218, 27] on link "Agua [PERSON_NAME]" at bounding box center [208, 30] width 148 height 12
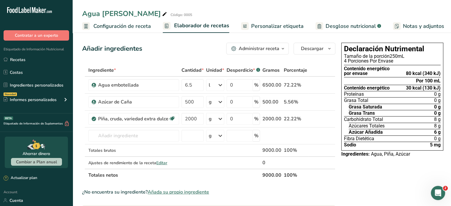
click at [267, 28] on span "Personalizar etiqueta" at bounding box center [277, 26] width 52 height 8
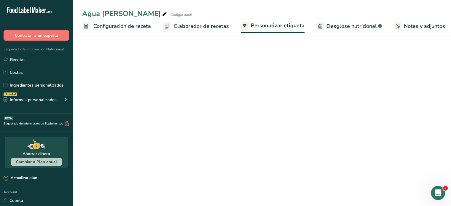
scroll to position [0, 71]
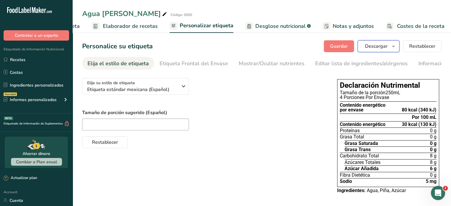
click at [363, 45] on button "Descargar" at bounding box center [378, 46] width 42 height 12
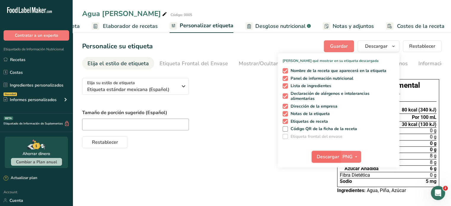
click at [327, 158] on span "Descargar" at bounding box center [328, 156] width 23 height 7
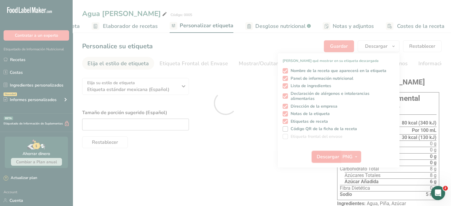
scroll to position [0, 0]
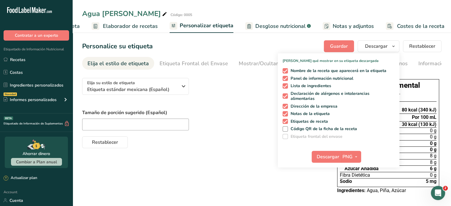
click at [263, 95] on div "Elija su estilo de etiqueta Etiqueta estándar mexicana (Español) EE. UU. (FDA) …" at bounding box center [203, 110] width 243 height 75
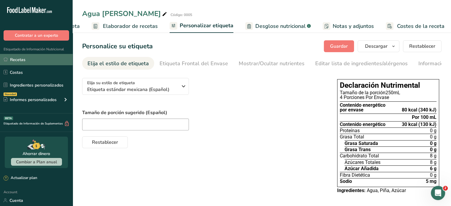
click at [9, 61] on link "Recetas" at bounding box center [36, 59] width 73 height 11
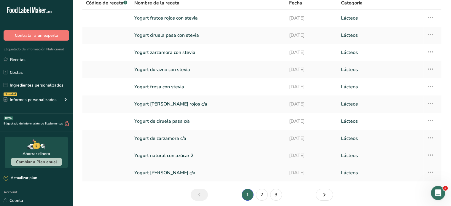
scroll to position [70, 0]
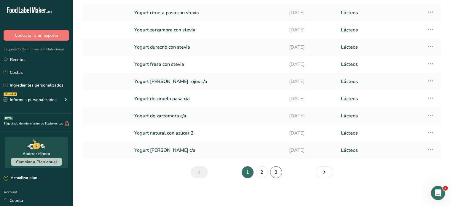
click at [278, 173] on link "3" at bounding box center [276, 172] width 12 height 12
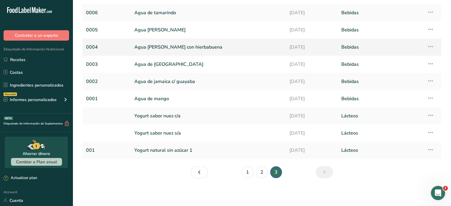
click at [219, 47] on link "Agua [PERSON_NAME] con hierbabuena" at bounding box center [208, 47] width 148 height 12
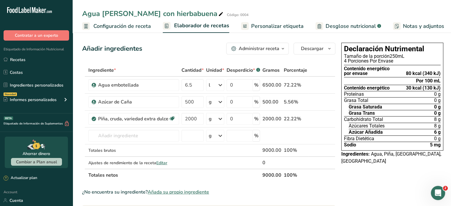
click at [269, 24] on span "Personalizar etiqueta" at bounding box center [277, 26] width 52 height 8
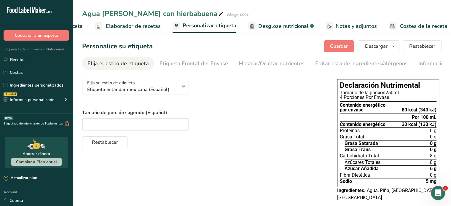
scroll to position [0, 71]
click at [372, 47] on span "Descargar" at bounding box center [376, 46] width 23 height 7
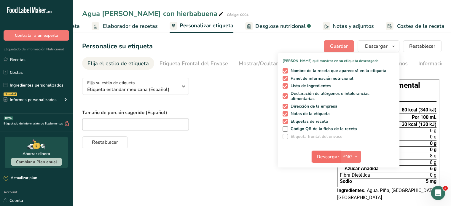
click at [325, 153] on span "Descargar" at bounding box center [328, 156] width 23 height 7
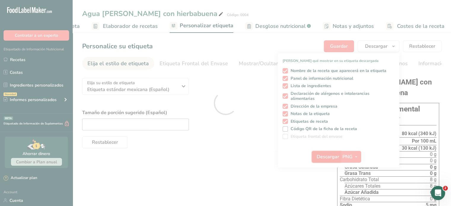
scroll to position [0, 0]
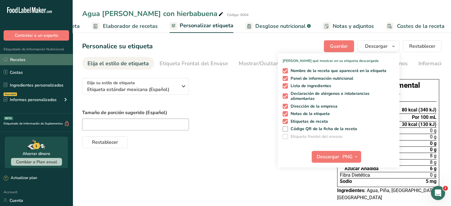
click at [40, 60] on link "Recetas" at bounding box center [36, 59] width 73 height 11
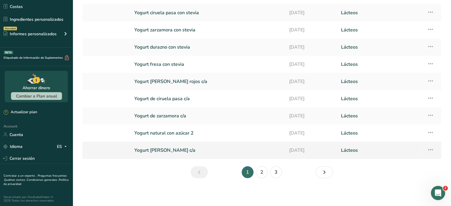
scroll to position [70, 0]
click at [274, 170] on link "3" at bounding box center [276, 172] width 12 height 12
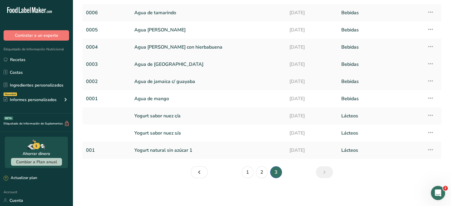
click at [191, 68] on link "Agua de [GEOGRAPHIC_DATA]" at bounding box center [208, 64] width 148 height 12
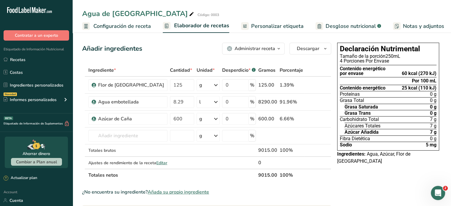
click at [268, 23] on span "Personalizar etiqueta" at bounding box center [277, 26] width 52 height 8
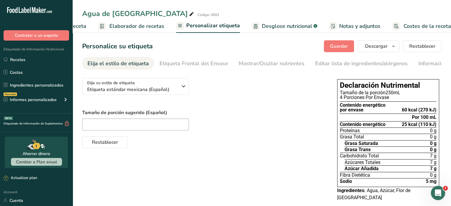
scroll to position [0, 71]
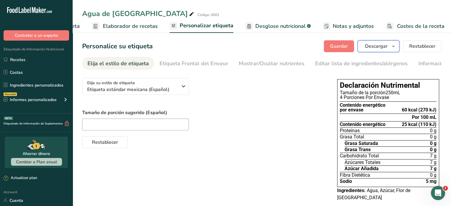
click at [385, 45] on span "Descargar" at bounding box center [376, 46] width 23 height 7
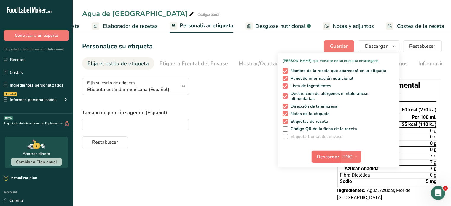
click at [325, 160] on span "Descargar" at bounding box center [328, 156] width 23 height 7
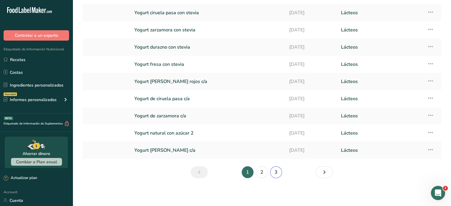
scroll to position [70, 0]
click at [276, 173] on link "3" at bounding box center [276, 172] width 12 height 12
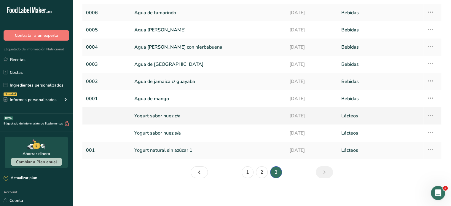
scroll to position [60, 0]
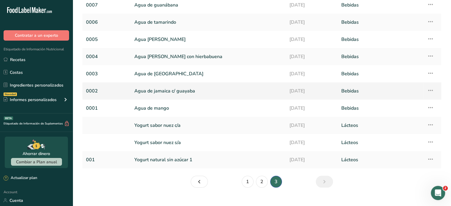
click at [197, 86] on link "Agua de jamaica c/ guayaba" at bounding box center [208, 91] width 148 height 12
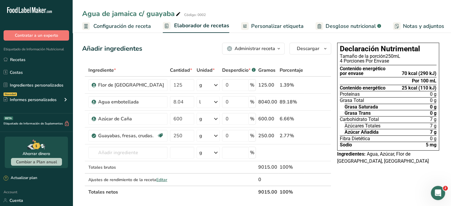
click at [278, 24] on span "Personalizar etiqueta" at bounding box center [277, 26] width 52 height 8
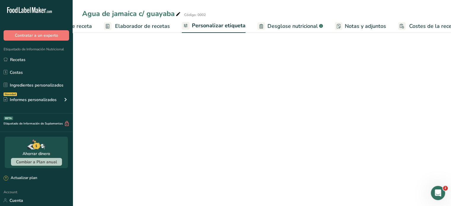
scroll to position [0, 71]
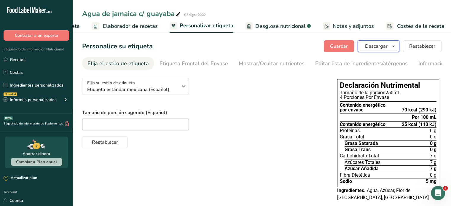
click at [368, 49] on span "Descargar" at bounding box center [376, 46] width 23 height 7
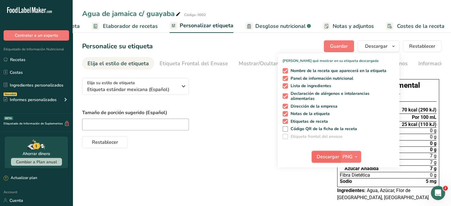
click at [329, 157] on span "Descargar" at bounding box center [328, 156] width 23 height 7
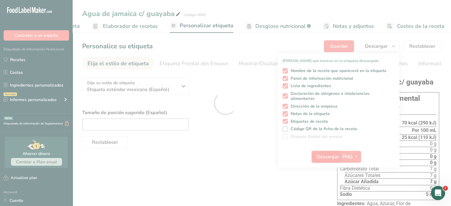
scroll to position [0, 0]
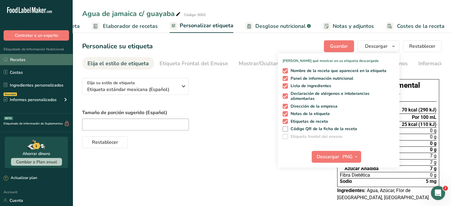
click at [47, 60] on link "Recetas" at bounding box center [36, 59] width 73 height 11
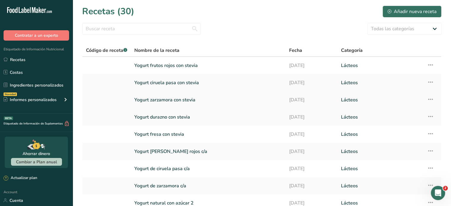
scroll to position [70, 0]
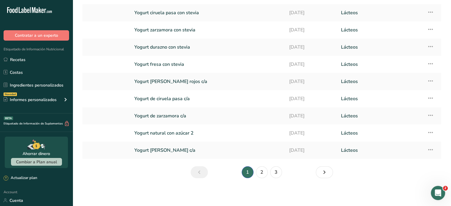
click at [270, 168] on li "3" at bounding box center [276, 172] width 14 height 12
click at [273, 171] on link "3" at bounding box center [276, 172] width 12 height 12
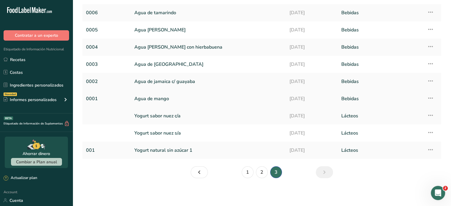
click at [187, 98] on link "Agua de mango" at bounding box center [208, 98] width 148 height 12
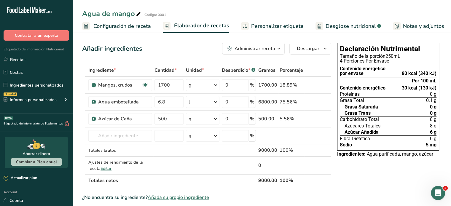
click at [273, 23] on span "Personalizar etiqueta" at bounding box center [277, 26] width 52 height 8
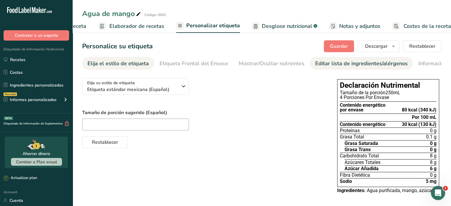
scroll to position [0, 71]
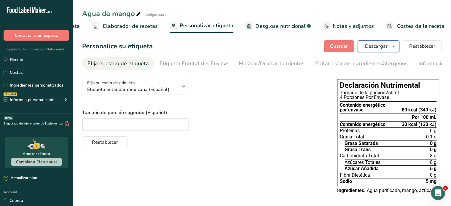
click at [376, 46] on span "Descargar" at bounding box center [376, 46] width 23 height 7
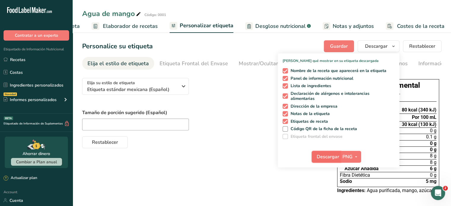
click at [334, 159] on span "Descargar" at bounding box center [328, 156] width 23 height 7
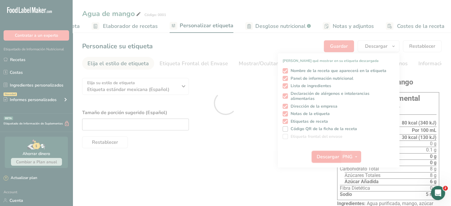
scroll to position [0, 0]
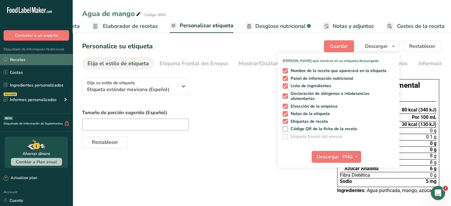
click at [31, 59] on link "Recetas" at bounding box center [36, 59] width 73 height 11
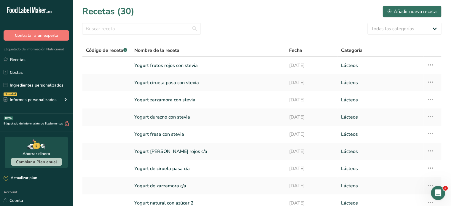
scroll to position [70, 0]
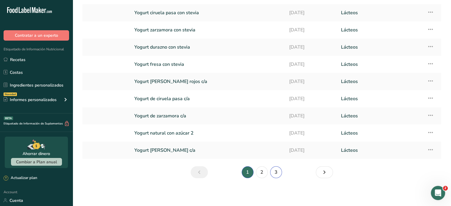
click at [280, 169] on link "3" at bounding box center [276, 172] width 12 height 12
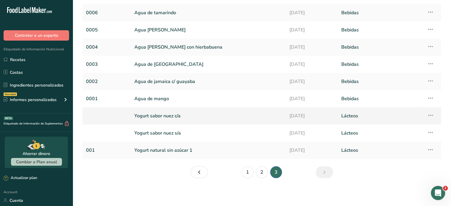
click at [210, 113] on link "Yogurt sabor nuez c/a" at bounding box center [208, 116] width 148 height 12
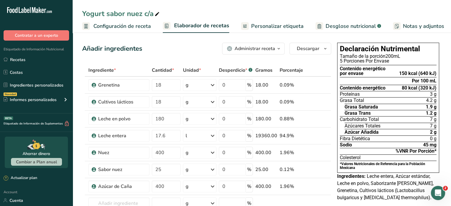
click at [258, 22] on span "Personalizar etiqueta" at bounding box center [277, 26] width 52 height 8
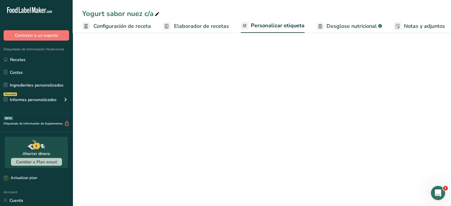
scroll to position [0, 71]
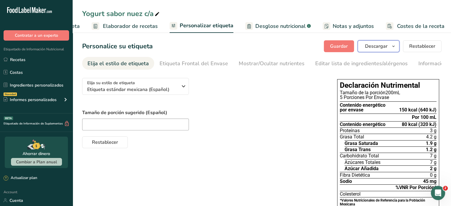
click at [369, 44] on span "Descargar" at bounding box center [376, 46] width 23 height 7
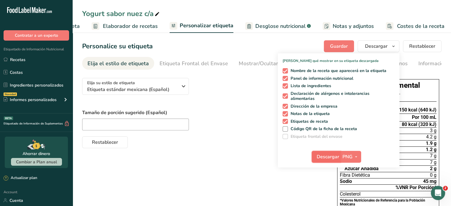
click at [336, 153] on button "Descargar" at bounding box center [326, 157] width 29 height 12
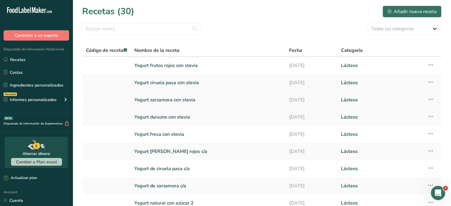
scroll to position [70, 0]
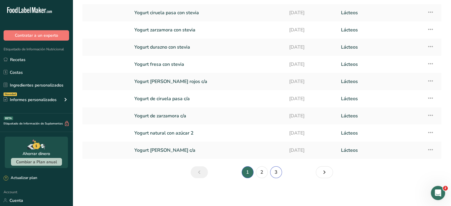
click at [276, 175] on link "3" at bounding box center [276, 172] width 12 height 12
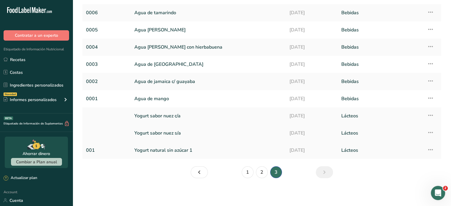
click at [205, 134] on link "Yogurt sabor nuez s/a" at bounding box center [208, 133] width 148 height 12
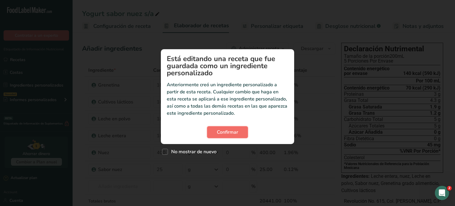
click at [238, 135] on span "Confirmar" at bounding box center [227, 132] width 21 height 7
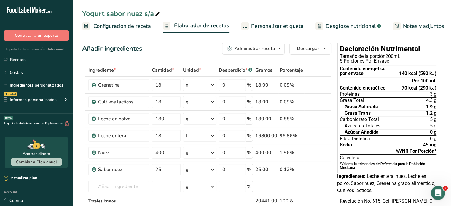
click at [258, 28] on span "Personalizar etiqueta" at bounding box center [277, 26] width 52 height 8
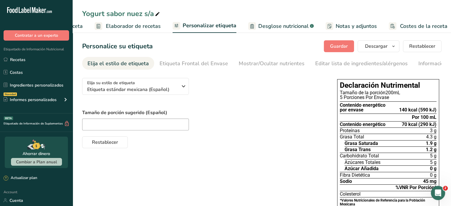
scroll to position [0, 71]
click at [377, 46] on span "Descargar" at bounding box center [376, 46] width 23 height 7
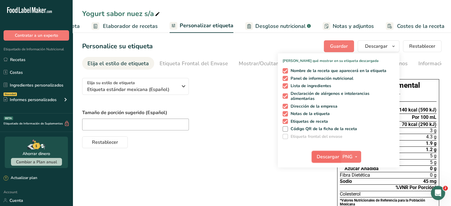
click at [330, 155] on span "Descargar" at bounding box center [328, 156] width 23 height 7
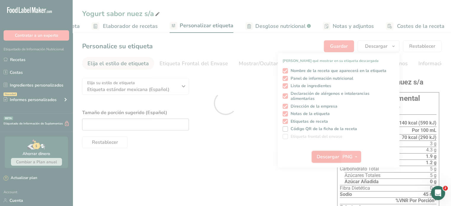
scroll to position [0, 0]
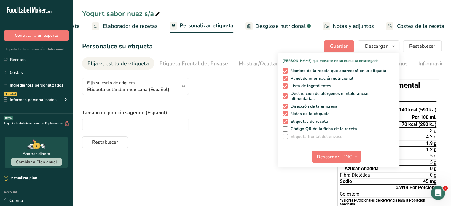
click at [228, 121] on div at bounding box center [203, 125] width 243 height 12
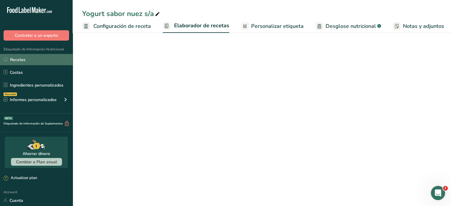
click at [148, 26] on span "Configuración de receta" at bounding box center [122, 26] width 58 height 8
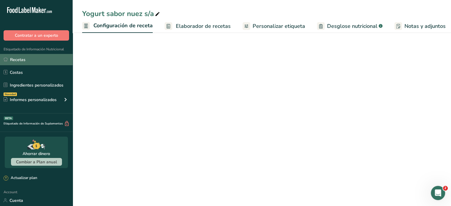
click at [33, 60] on link "Recetas" at bounding box center [36, 59] width 73 height 11
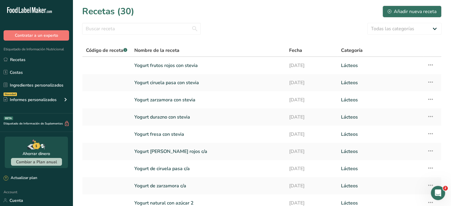
scroll to position [70, 0]
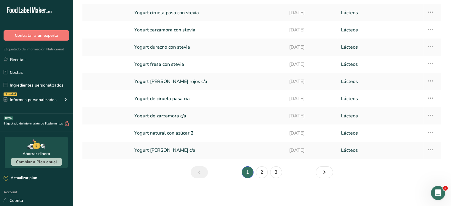
click at [273, 178] on section "Recetas (30) Añadir nueva receta Todas las categorías Productos de panadería Be…" at bounding box center [262, 59] width 378 height 258
click at [273, 176] on link "3" at bounding box center [276, 172] width 12 height 12
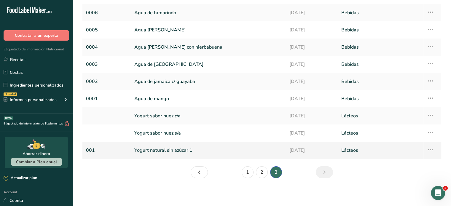
click at [209, 153] on link "Yogurt natural sin azúcar 1" at bounding box center [208, 150] width 148 height 12
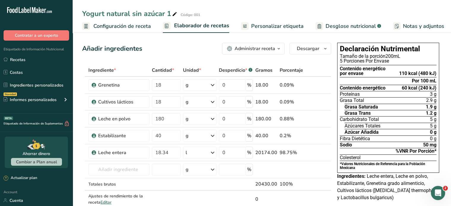
click at [278, 26] on span "Personalizar etiqueta" at bounding box center [277, 26] width 52 height 8
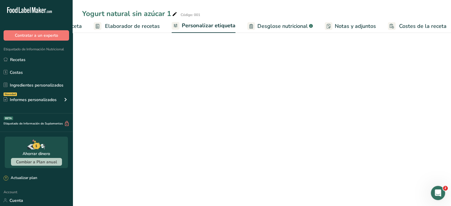
scroll to position [0, 71]
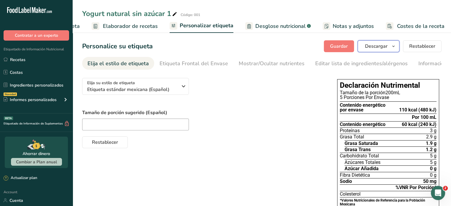
click at [374, 47] on span "Descargar" at bounding box center [376, 46] width 23 height 7
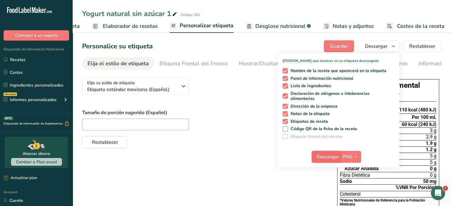
click at [323, 152] on button "Descargar" at bounding box center [326, 157] width 29 height 12
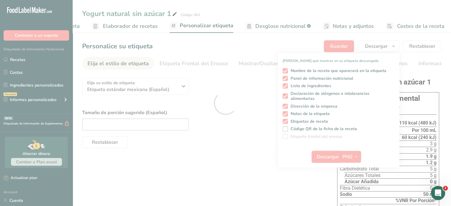
scroll to position [0, 0]
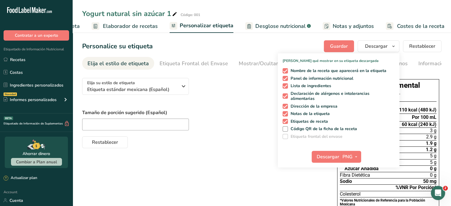
click at [237, 117] on div "Tamaño de porción sugerido (Español)" at bounding box center [203, 119] width 243 height 21
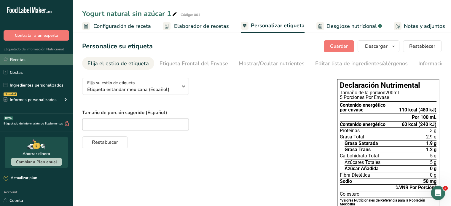
click at [31, 57] on link "Recetas" at bounding box center [36, 59] width 73 height 11
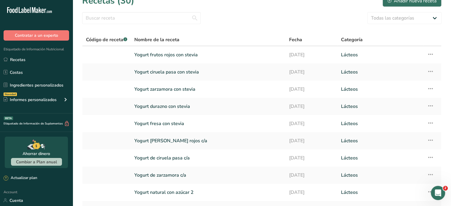
scroll to position [70, 0]
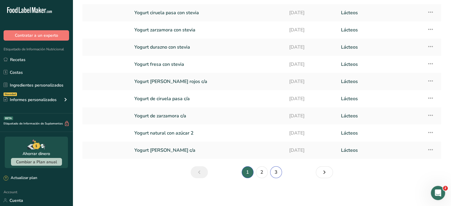
click at [277, 174] on link "3" at bounding box center [276, 172] width 12 height 12
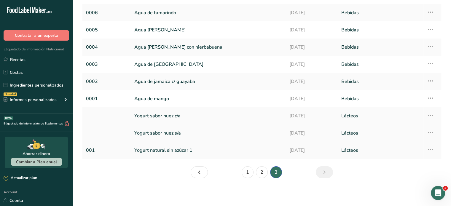
click at [429, 132] on icon at bounding box center [430, 132] width 7 height 11
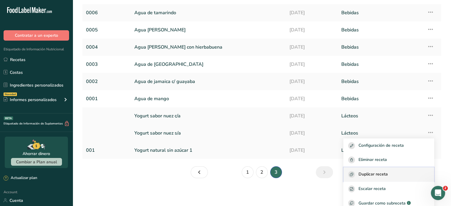
click at [380, 174] on span "Duplicar receta" at bounding box center [372, 174] width 29 height 7
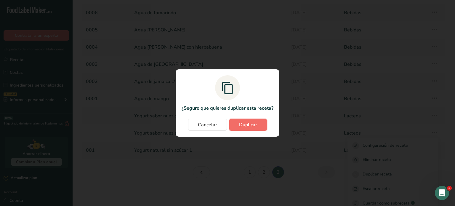
click at [248, 124] on span "Duplicar" at bounding box center [248, 124] width 18 height 7
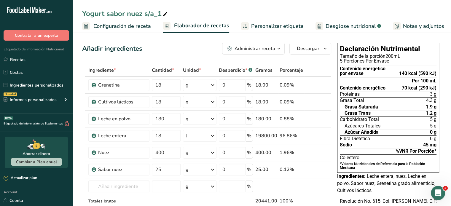
click at [153, 12] on div "Yogurt sabor nuez s/a_1" at bounding box center [125, 13] width 87 height 11
click at [236, 10] on input "Yogurt sabor nuez con stevia" at bounding box center [261, 13] width 359 height 11
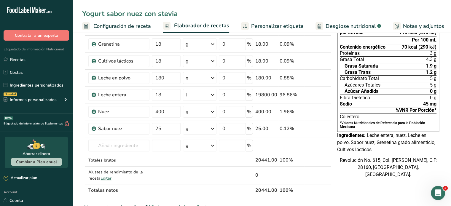
scroll to position [43, 0]
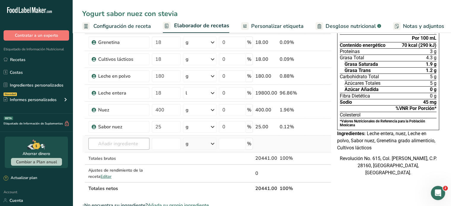
type input "Yogurt sabor nuez con stevia"
click at [120, 148] on input "text" at bounding box center [118, 144] width 61 height 12
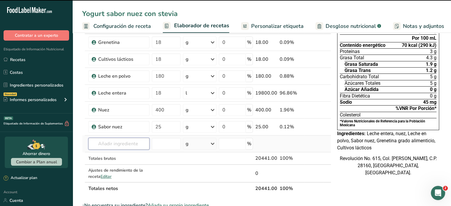
type input "s"
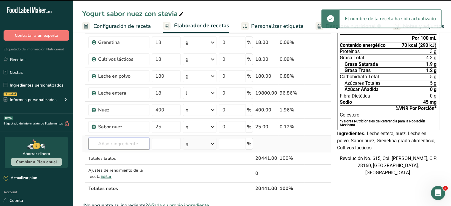
type input "t"
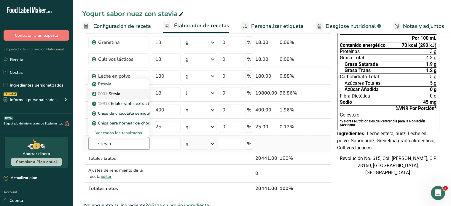
type input "stevia"
click at [109, 93] on p "0001 Stevia" at bounding box center [106, 94] width 27 height 6
type input "Stevia"
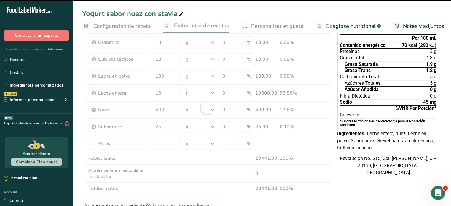
type input "0"
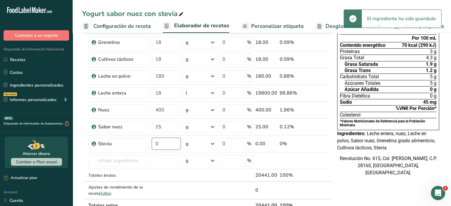
click at [168, 146] on input "0" at bounding box center [166, 144] width 29 height 12
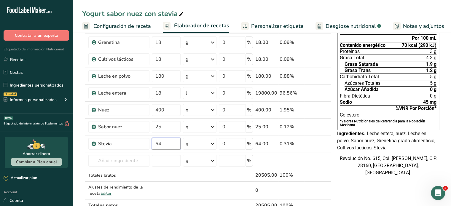
type input "6"
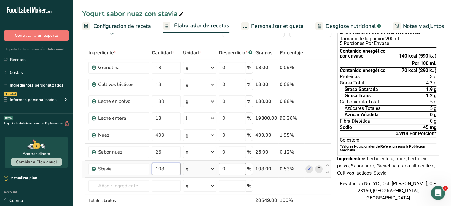
scroll to position [18, 0]
type input "108"
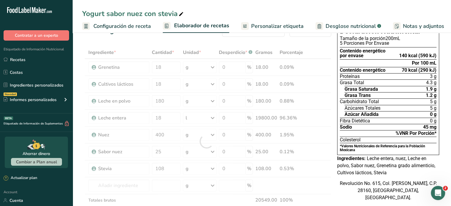
click at [338, 189] on div "Revolución No. 615, Col. [PERSON_NAME], C.P. 28160, [GEOGRAPHIC_DATA], [GEOGRAP…" at bounding box center [388, 190] width 102 height 21
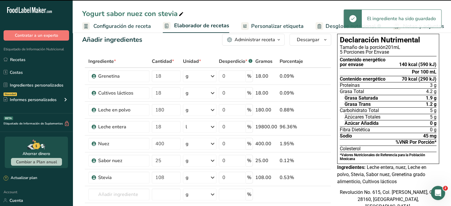
scroll to position [2, 0]
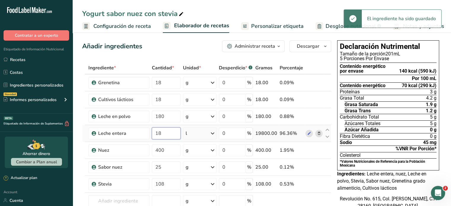
click at [164, 132] on input "18" at bounding box center [166, 133] width 29 height 12
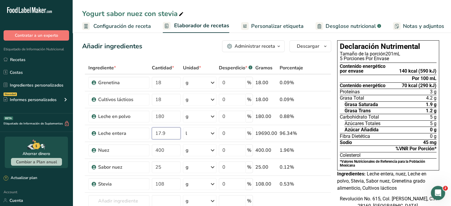
type input "17.9"
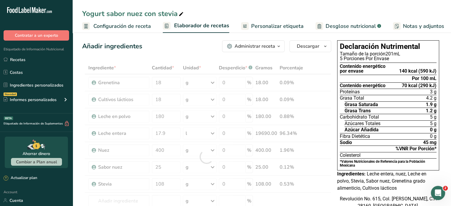
click at [387, 199] on div "Revolución No. 615, Col. [PERSON_NAME], C.P. 28160, [GEOGRAPHIC_DATA], [GEOGRAP…" at bounding box center [388, 205] width 102 height 21
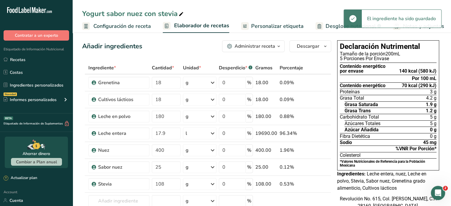
click at [269, 23] on span "Personalizar etiqueta" at bounding box center [277, 26] width 52 height 8
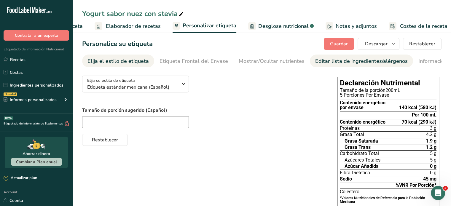
scroll to position [0, 71]
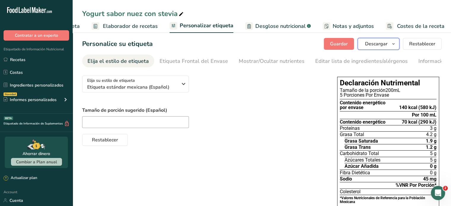
click at [375, 41] on span "Descargar" at bounding box center [376, 43] width 23 height 7
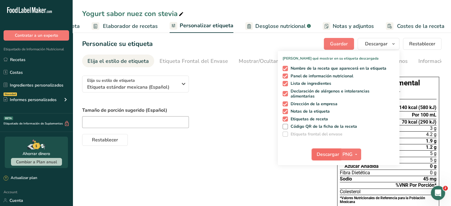
click at [331, 154] on span "Descargar" at bounding box center [328, 154] width 23 height 7
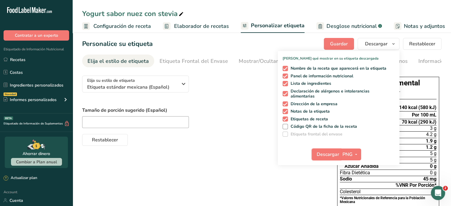
scroll to position [0, 71]
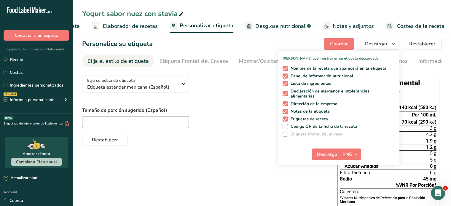
click at [248, 144] on div "Restablecer" at bounding box center [203, 139] width 243 height 14
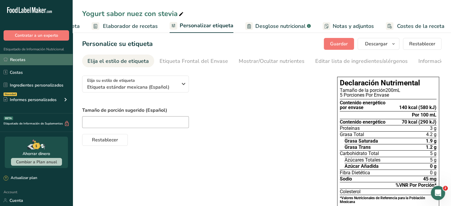
click at [24, 60] on link "Recetas" at bounding box center [36, 59] width 73 height 11
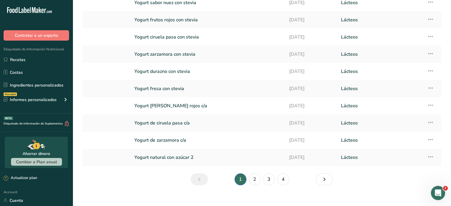
scroll to position [70, 0]
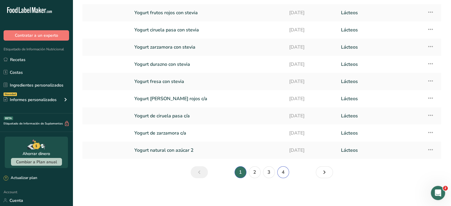
click at [280, 169] on link "4" at bounding box center [283, 172] width 12 height 12
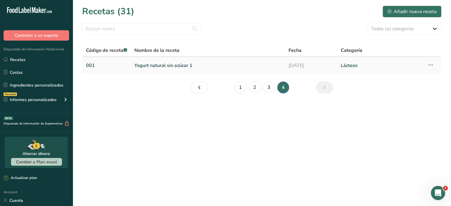
click at [434, 63] on td "Configuración de receta Eliminar receta Duplicar receta Escalar receta Guardar …" at bounding box center [432, 65] width 18 height 17
click at [208, 68] on link "Yogurt natural sin azúcar 1" at bounding box center [207, 65] width 147 height 12
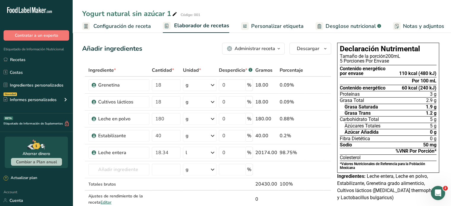
click at [280, 8] on div "Yogurt natural sin azúcar 1 Código: 001 Configuración de receta Elaborador de r…" at bounding box center [262, 16] width 378 height 33
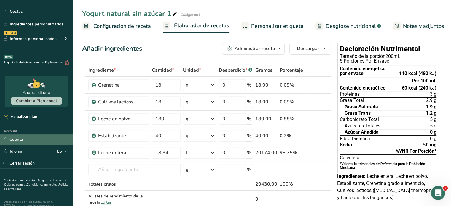
scroll to position [62, 0]
click at [27, 138] on link "Cuenta" at bounding box center [36, 139] width 73 height 10
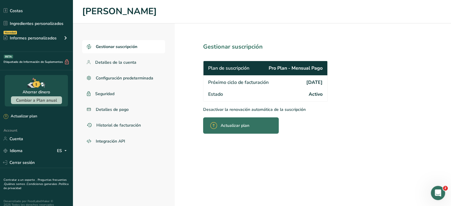
click at [231, 110] on p "Desactivar la renovación automática de la suscripción" at bounding box center [278, 109] width 151 height 6
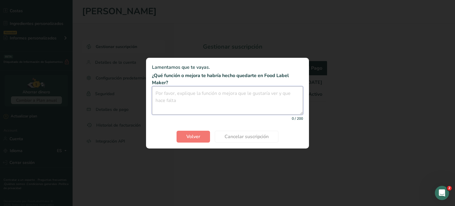
click at [185, 103] on textarea "Cancel subscription modal" at bounding box center [227, 100] width 151 height 28
click at [191, 103] on textarea "Cancel subscription modal" at bounding box center [227, 100] width 151 height 28
type textarea "Que se mostraran lo sellos según la Legislación Mexicana"
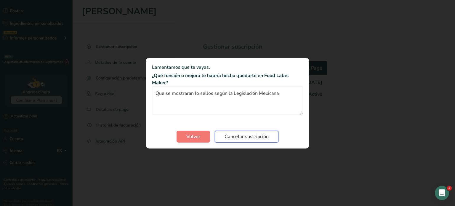
click at [235, 134] on span "Cancelar suscripción" at bounding box center [247, 136] width 44 height 7
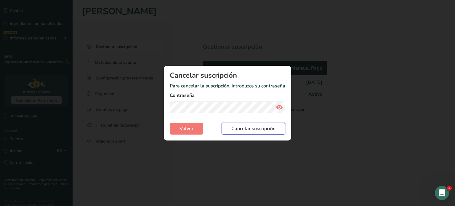
click at [244, 129] on span "Cancelar suscripción" at bounding box center [253, 128] width 44 height 7
